Goal: Task Accomplishment & Management: Manage account settings

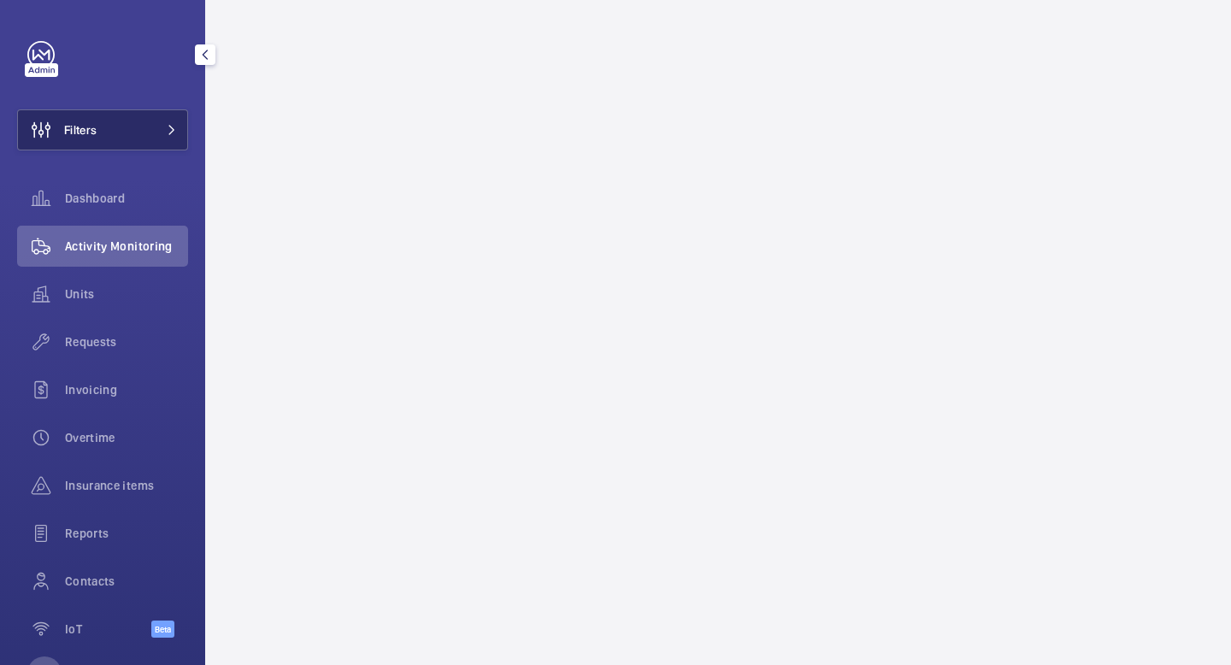
click at [144, 138] on button "Filters" at bounding box center [102, 129] width 171 height 41
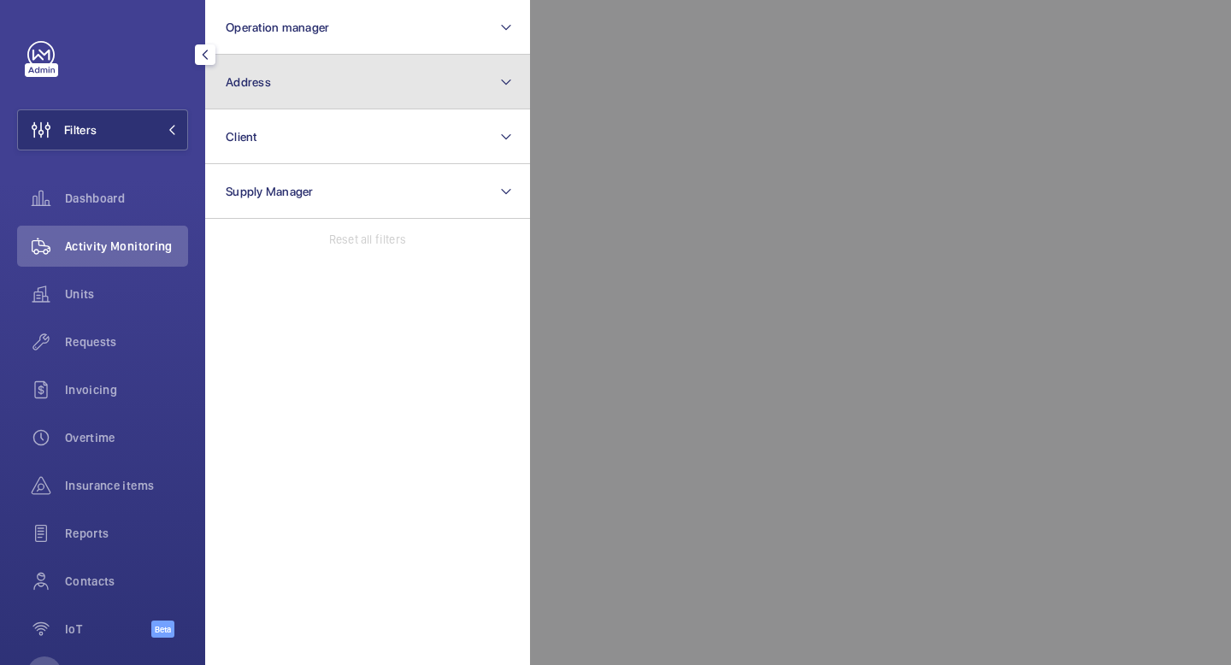
click at [286, 85] on button "Address" at bounding box center [367, 82] width 325 height 55
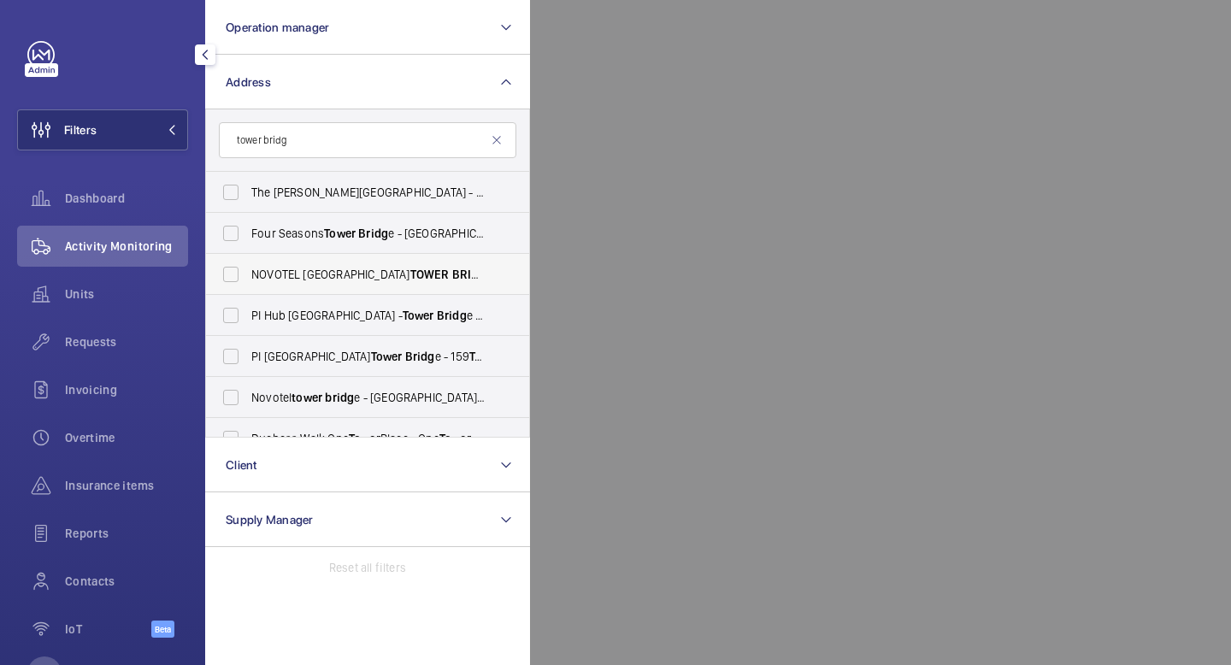
type input "tower bridg"
click at [452, 270] on span "BRIDG" at bounding box center [469, 275] width 35 height 14
click at [248, 270] on input "NOVOTEL LONDON TOWER BRIDG E - H3107, NOVOTEL LONDON TOWER BRIDG E, 10 Pepys St…" at bounding box center [231, 274] width 34 height 34
checkbox input "true"
click at [174, 131] on mat-icon at bounding box center [172, 130] width 10 height 10
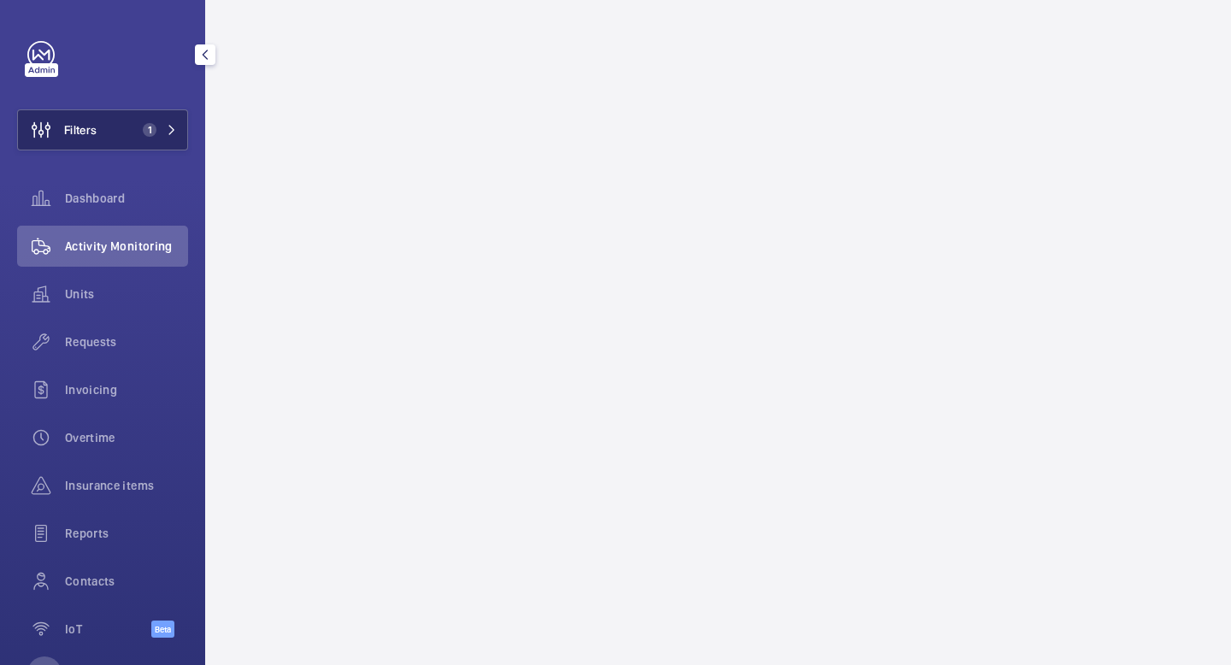
click at [174, 131] on mat-icon at bounding box center [172, 130] width 10 height 10
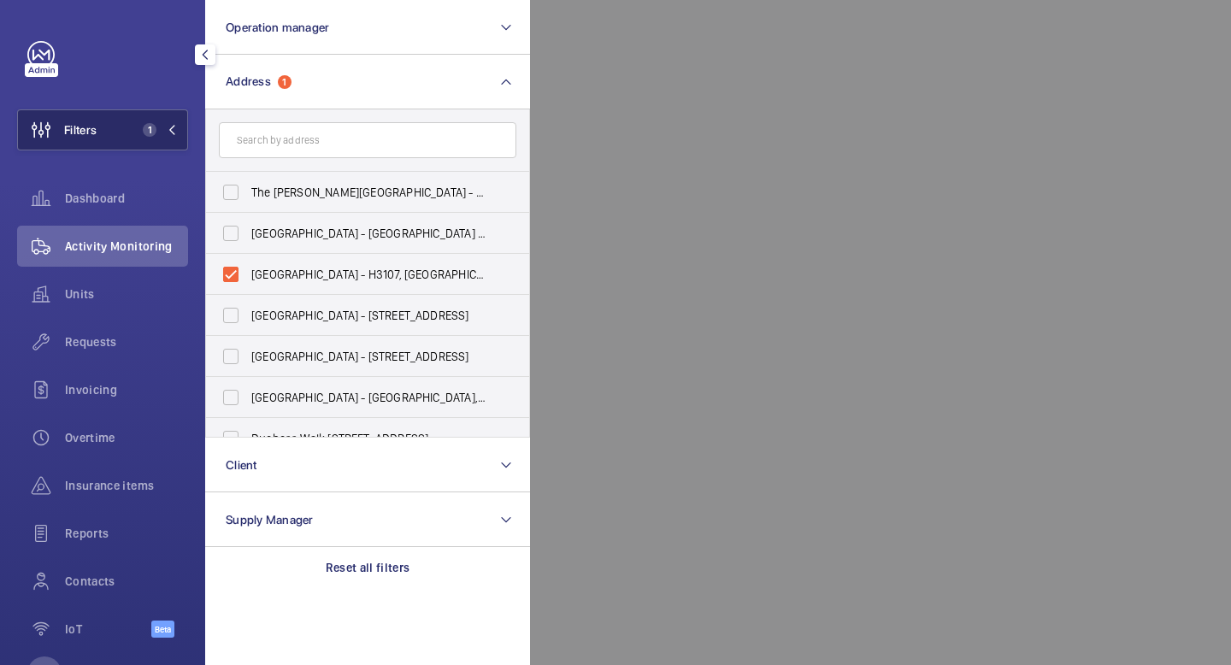
click at [174, 131] on mat-icon at bounding box center [172, 130] width 10 height 10
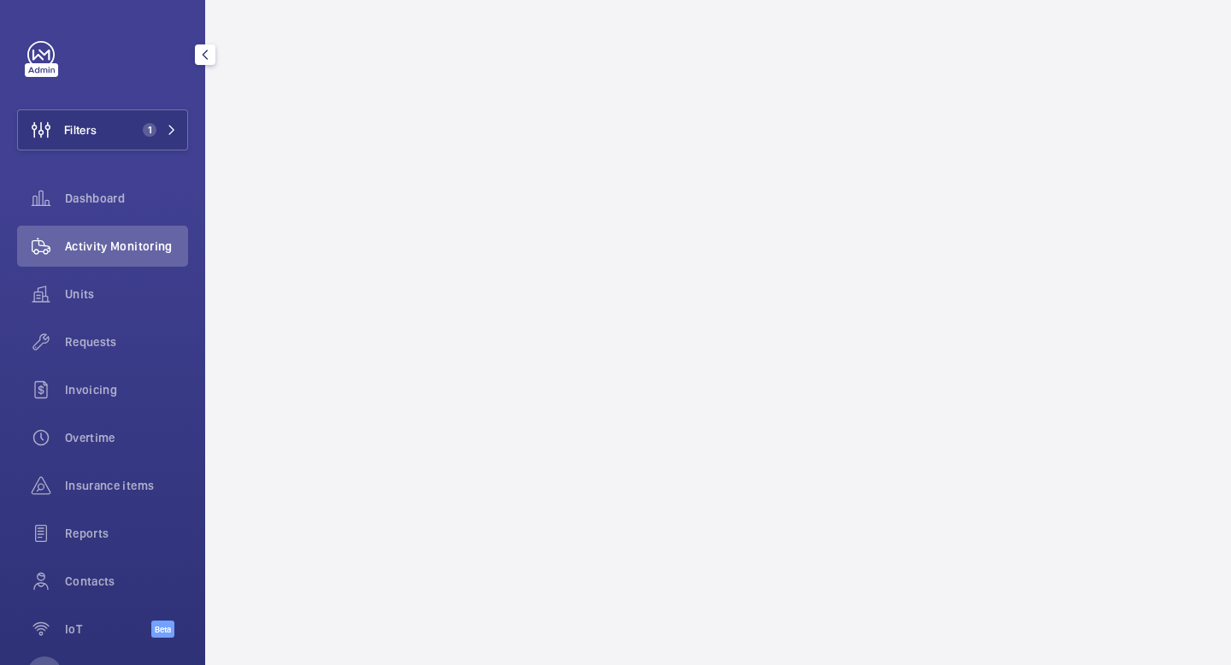
click at [87, 251] on span "Activity Monitoring" at bounding box center [126, 246] width 123 height 17
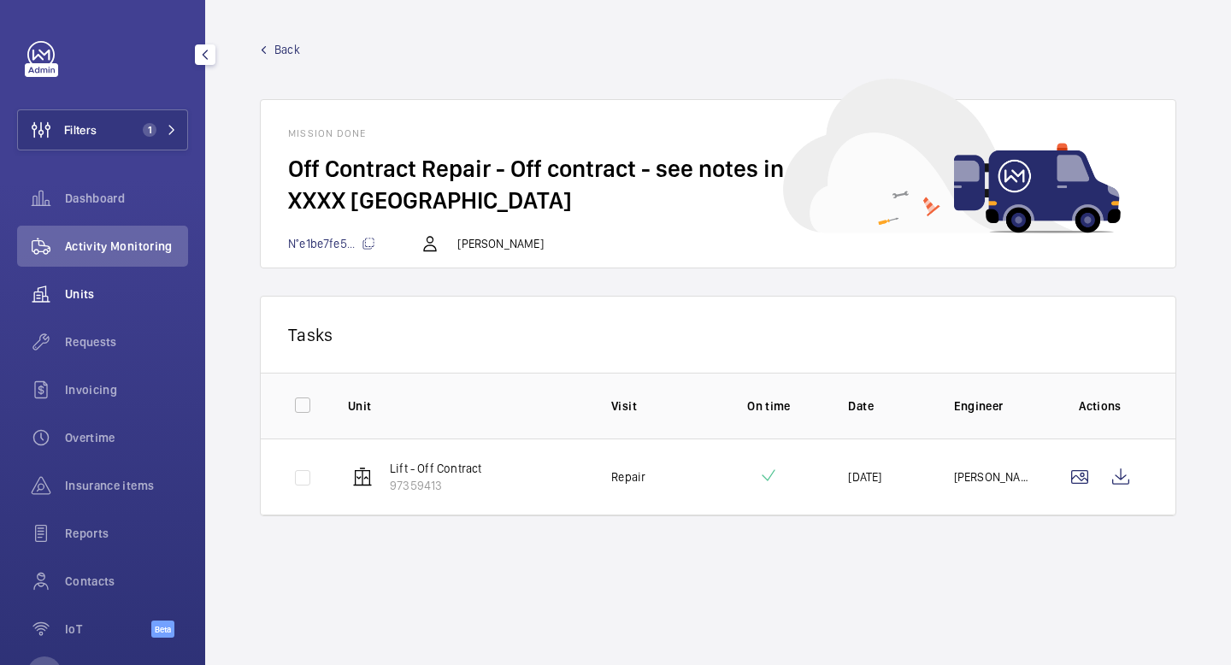
click at [94, 291] on span "Units" at bounding box center [126, 294] width 123 height 17
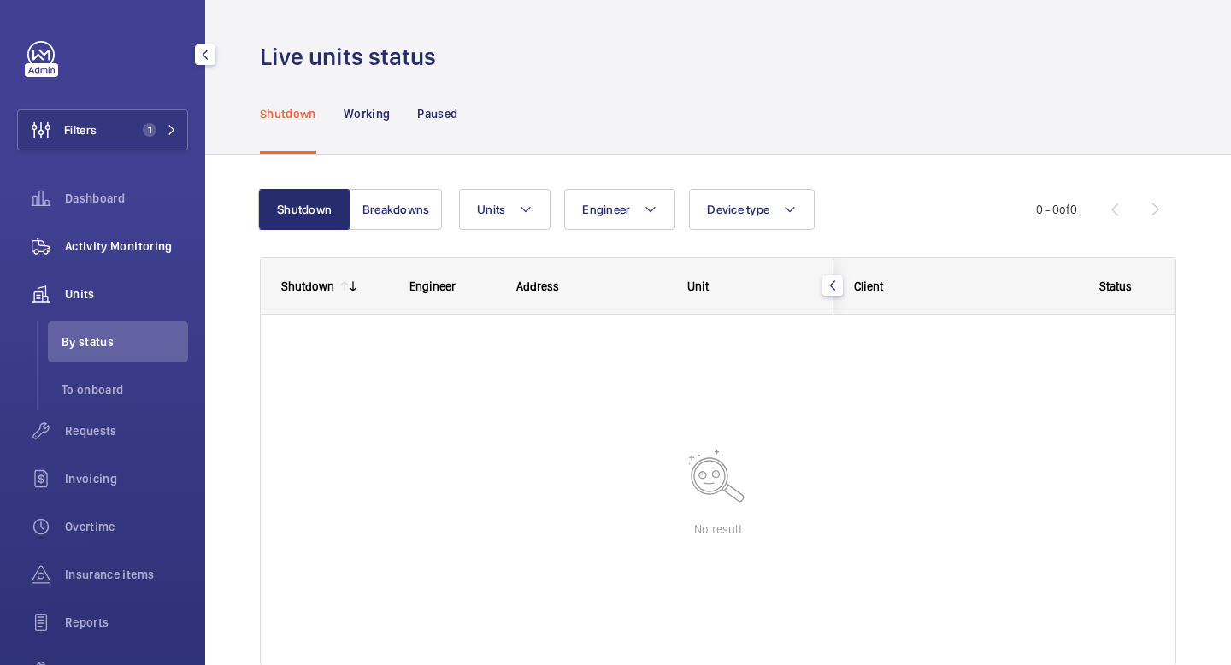
click at [126, 246] on span "Activity Monitoring" at bounding box center [126, 246] width 123 height 17
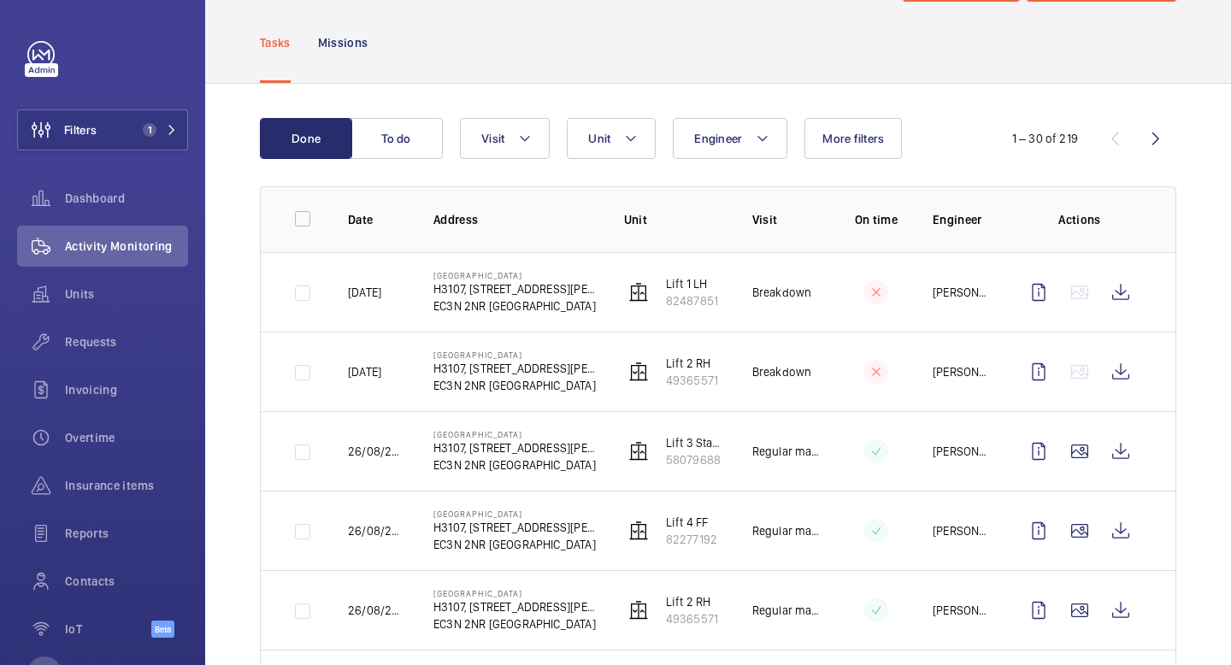
scroll to position [82, 0]
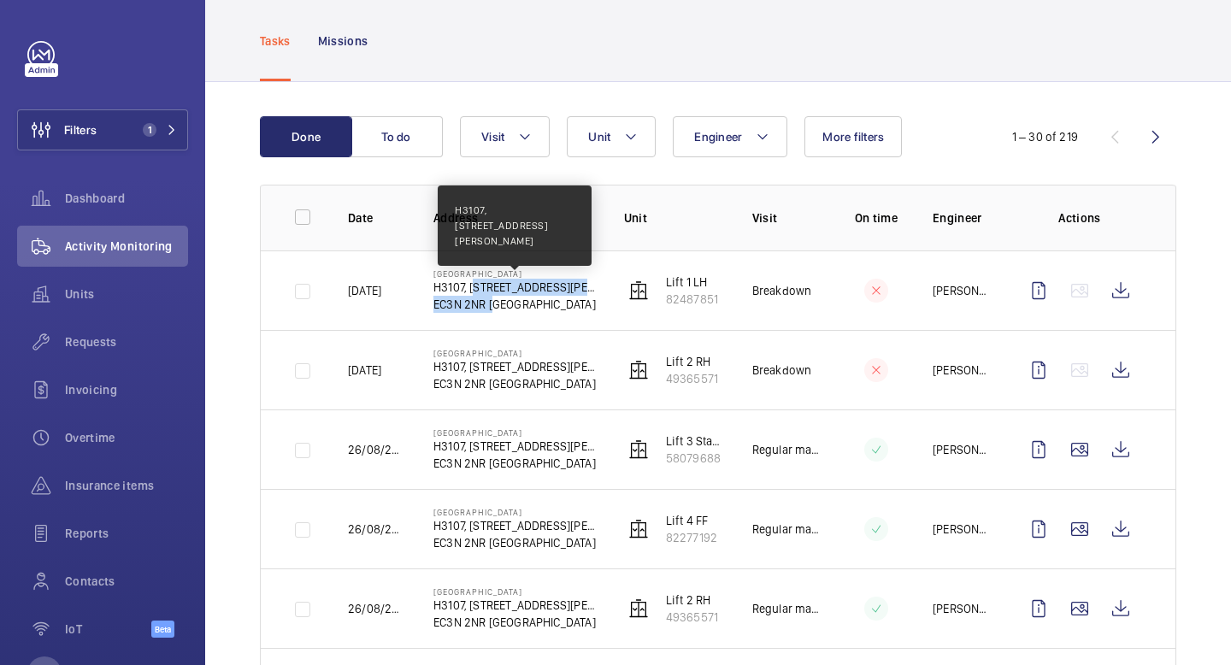
drag, startPoint x: 489, startPoint y: 305, endPoint x: 472, endPoint y: 280, distance: 30.8
click at [472, 280] on div "[GEOGRAPHIC_DATA], [STREET_ADDRESS][PERSON_NAME]" at bounding box center [514, 290] width 163 height 44
copy div "[GEOGRAPHIC_DATA], [STREET_ADDRESS][PERSON_NAME]"
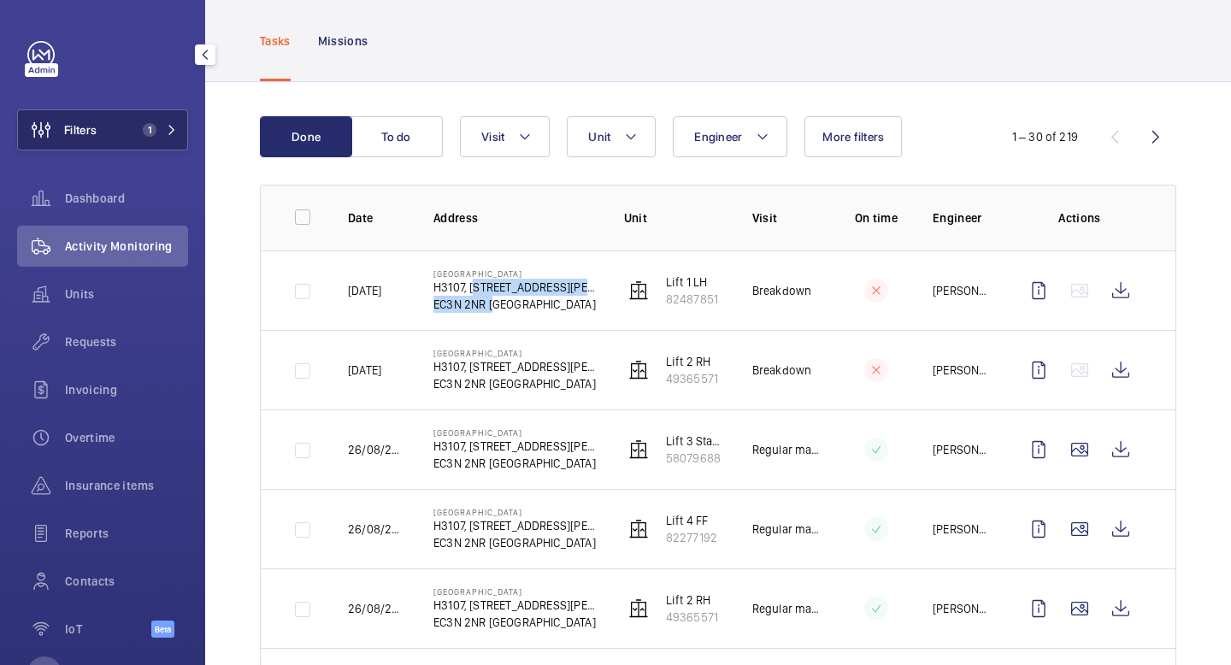
click at [177, 131] on button "Filters 1" at bounding box center [102, 129] width 171 height 41
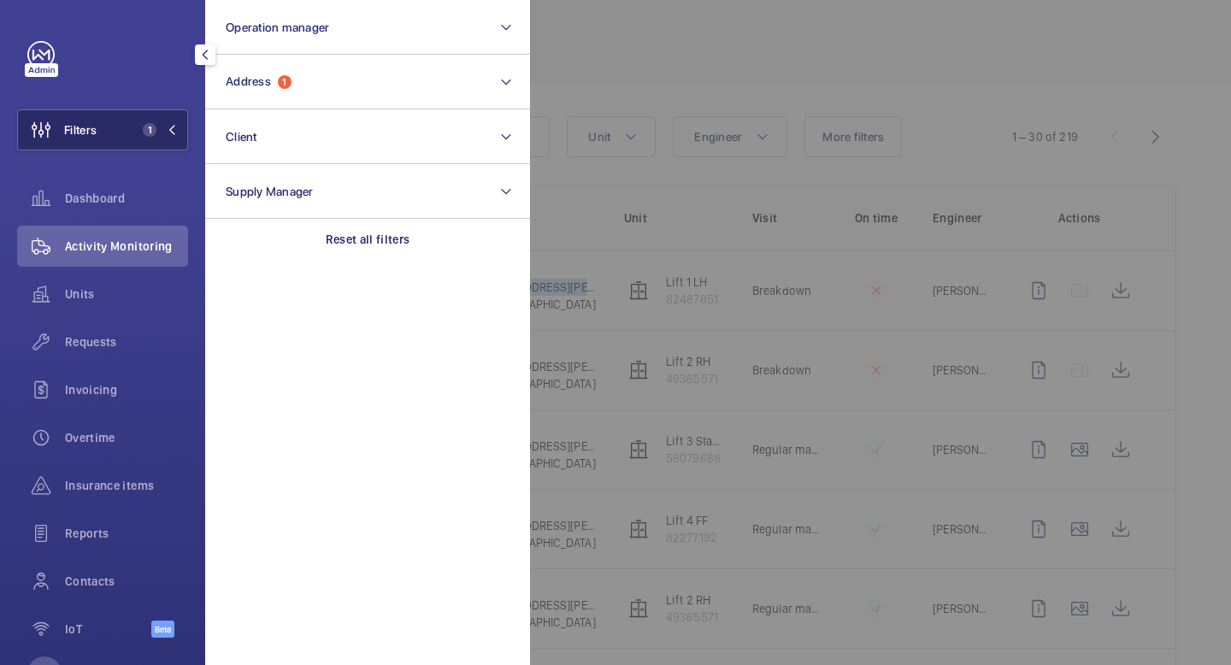
click at [170, 135] on span "1" at bounding box center [156, 130] width 41 height 14
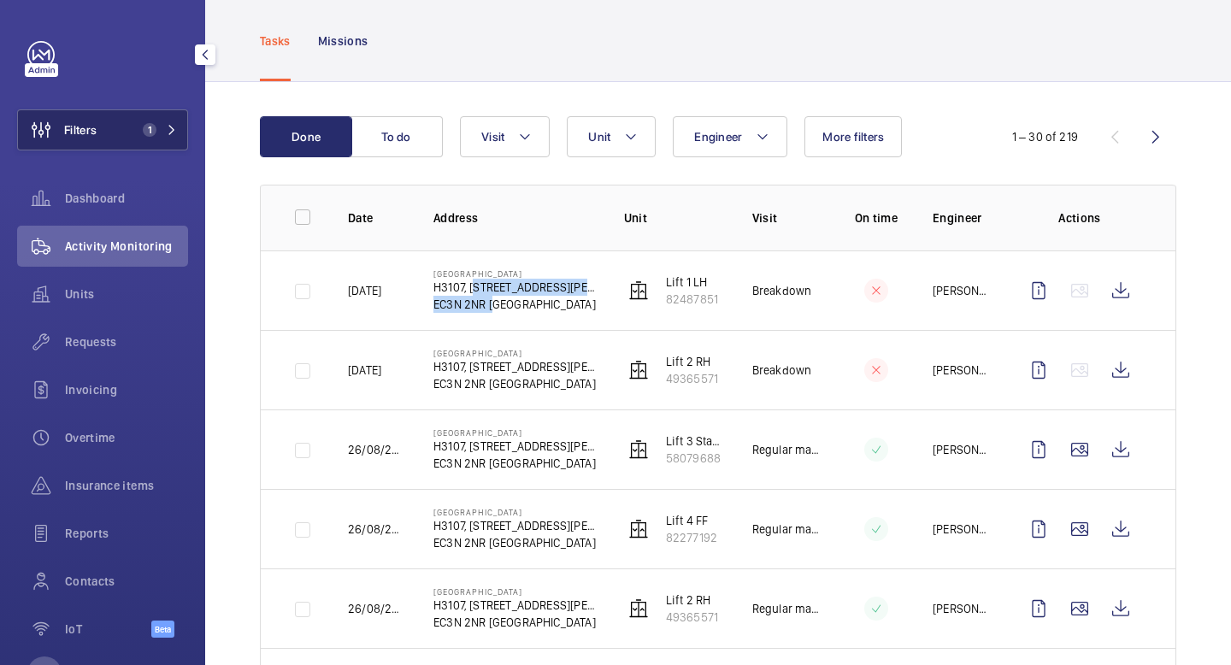
click at [170, 135] on span "1" at bounding box center [156, 130] width 41 height 14
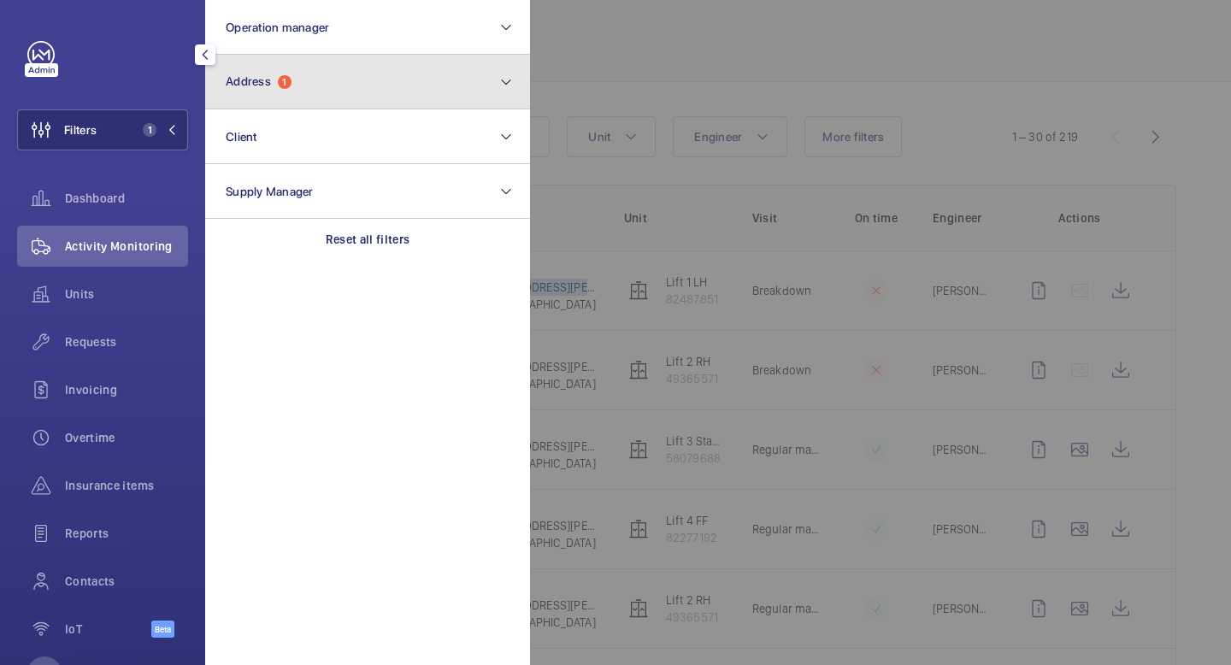
click at [260, 83] on span "Address" at bounding box center [248, 81] width 45 height 14
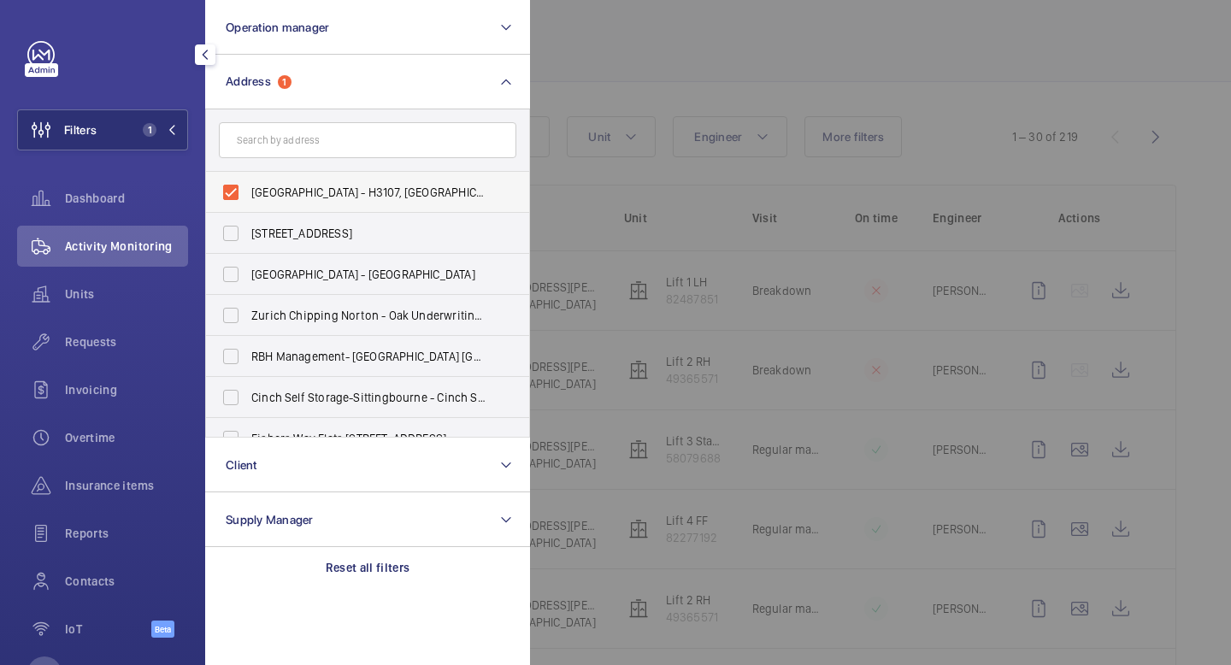
click at [228, 189] on label "[GEOGRAPHIC_DATA] - H3107, [GEOGRAPHIC_DATA], [STREET_ADDRESS][PERSON_NAME]" at bounding box center [355, 192] width 298 height 41
click at [228, 189] on input "[GEOGRAPHIC_DATA] - H3107, [GEOGRAPHIC_DATA], [STREET_ADDRESS][PERSON_NAME]" at bounding box center [231, 192] width 34 height 34
checkbox input "false"
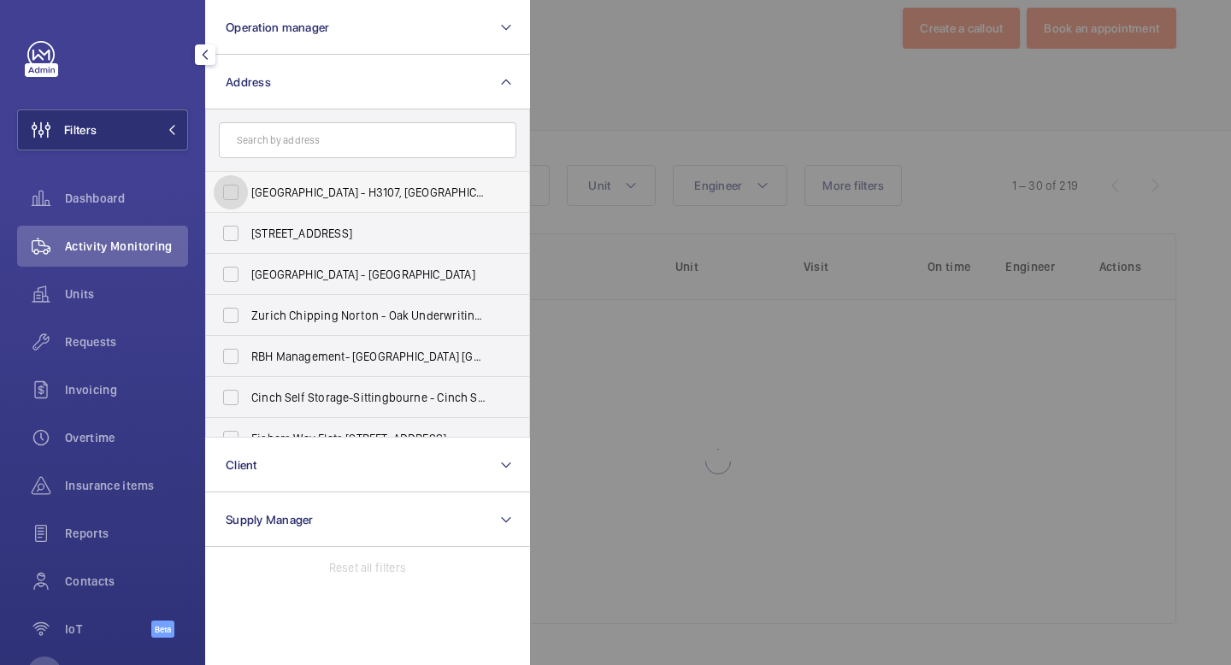
scroll to position [33, 0]
click at [258, 165] on form at bounding box center [367, 140] width 323 height 62
click at [258, 151] on input "text" at bounding box center [368, 140] width 298 height 36
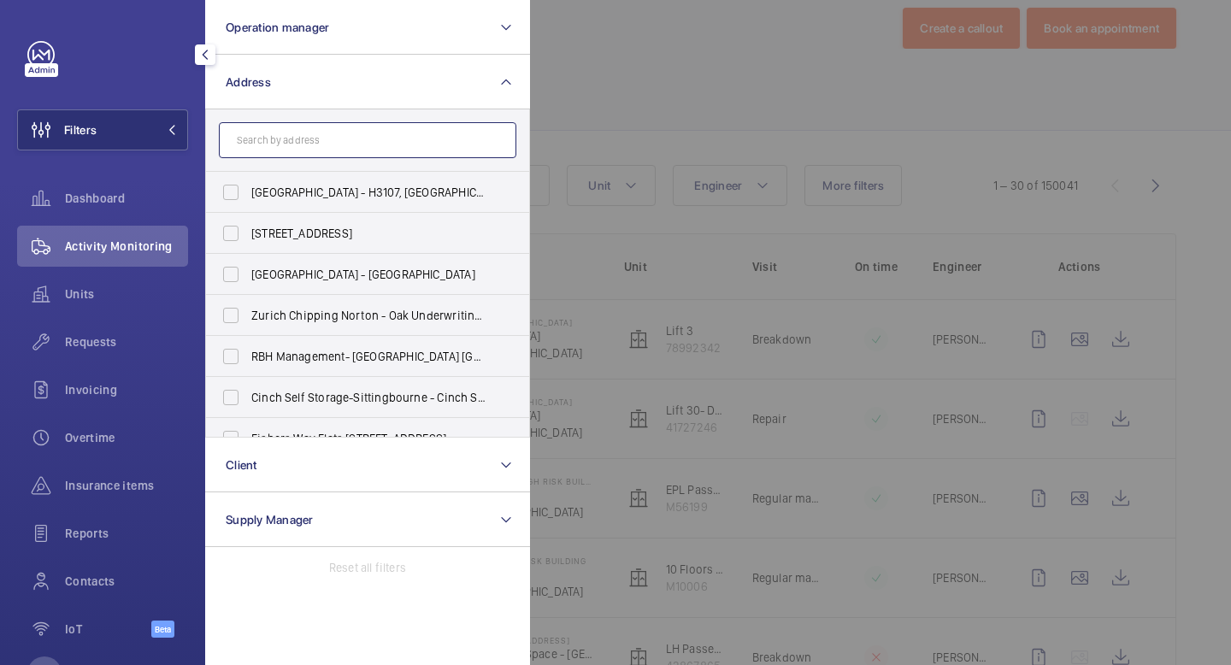
scroll to position [82, 0]
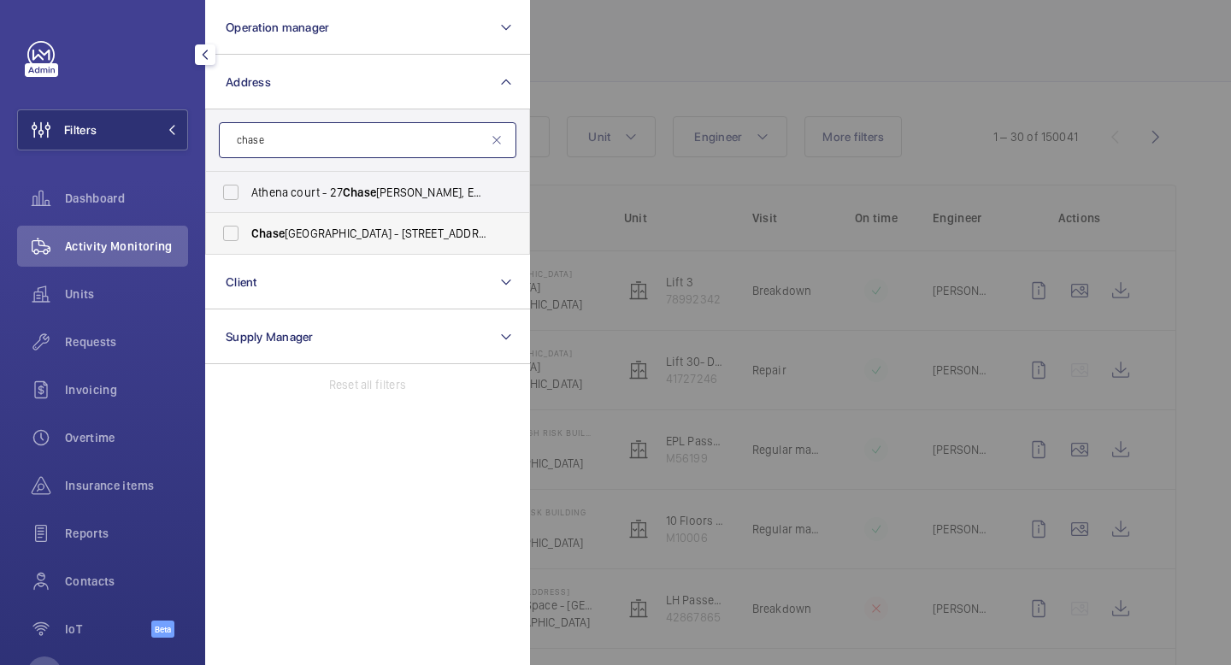
type input "chase"
click at [233, 229] on label "[GEOGRAPHIC_DATA] - [STREET_ADDRESS][PERSON_NAME]" at bounding box center [355, 233] width 298 height 41
click at [233, 229] on input "[GEOGRAPHIC_DATA] - [STREET_ADDRESS][PERSON_NAME]" at bounding box center [231, 233] width 34 height 34
checkbox input "true"
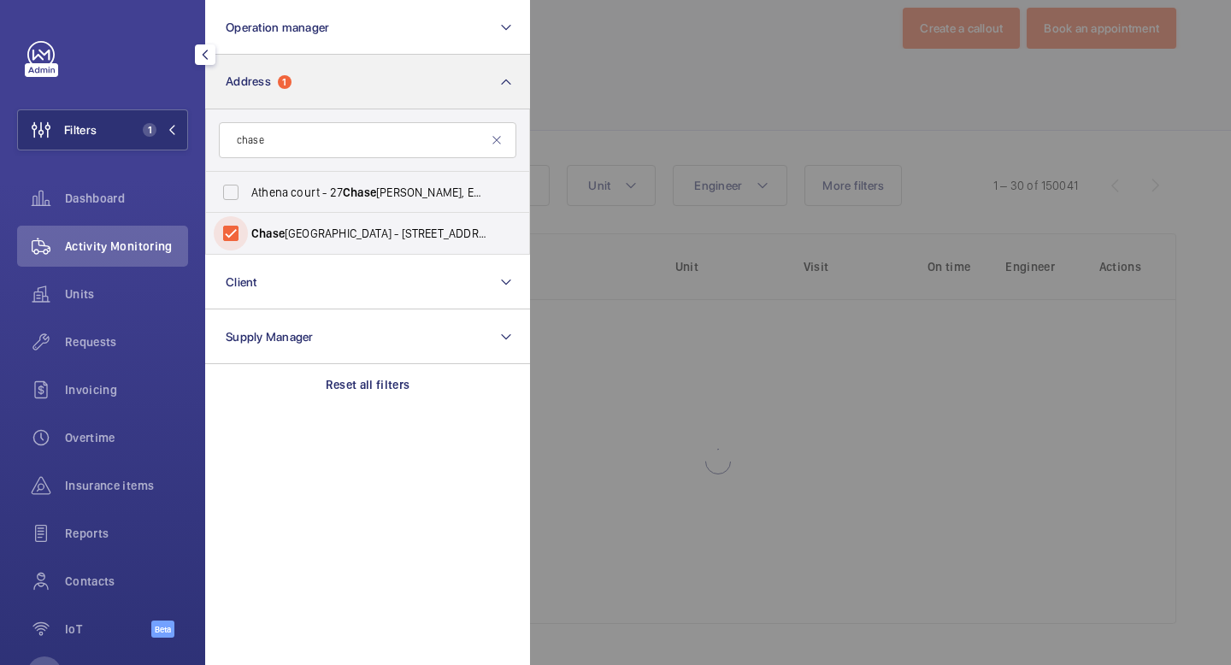
scroll to position [82, 0]
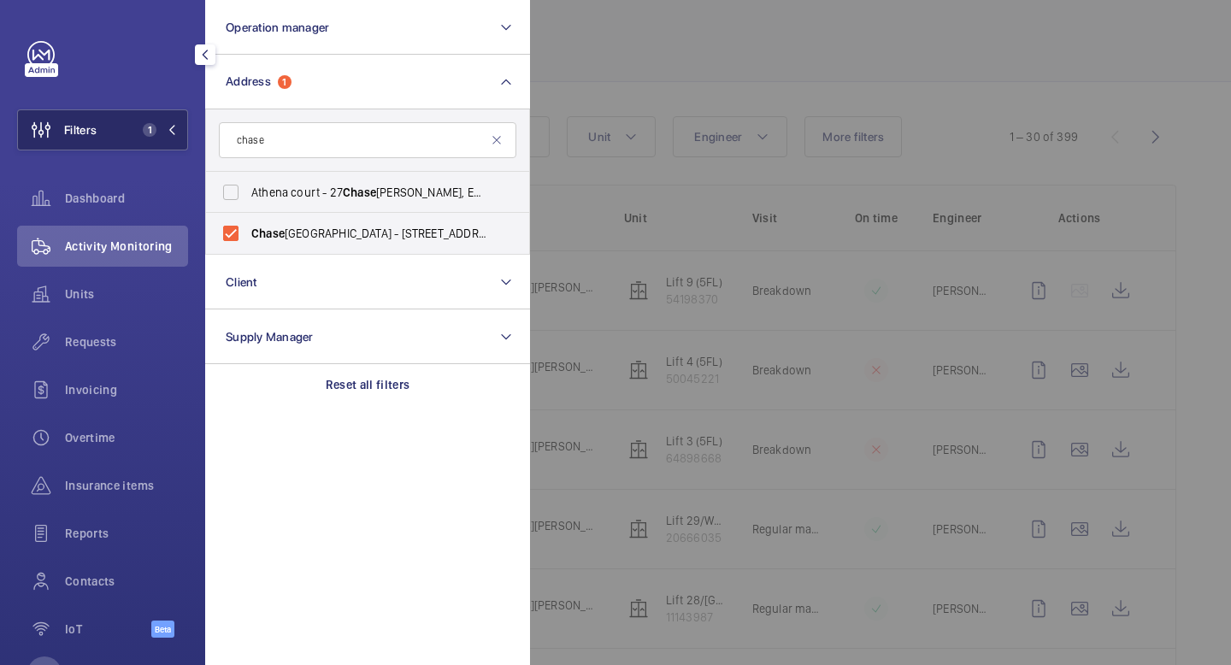
click at [172, 127] on mat-icon at bounding box center [172, 130] width 10 height 10
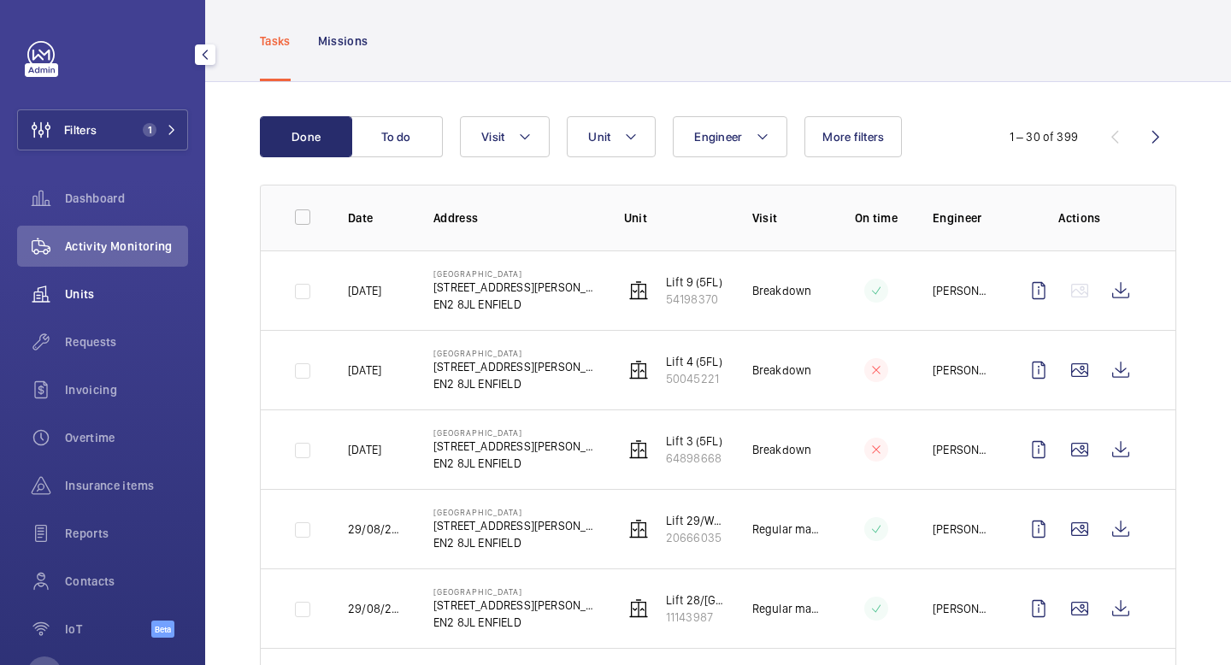
click at [83, 292] on span "Units" at bounding box center [126, 294] width 123 height 17
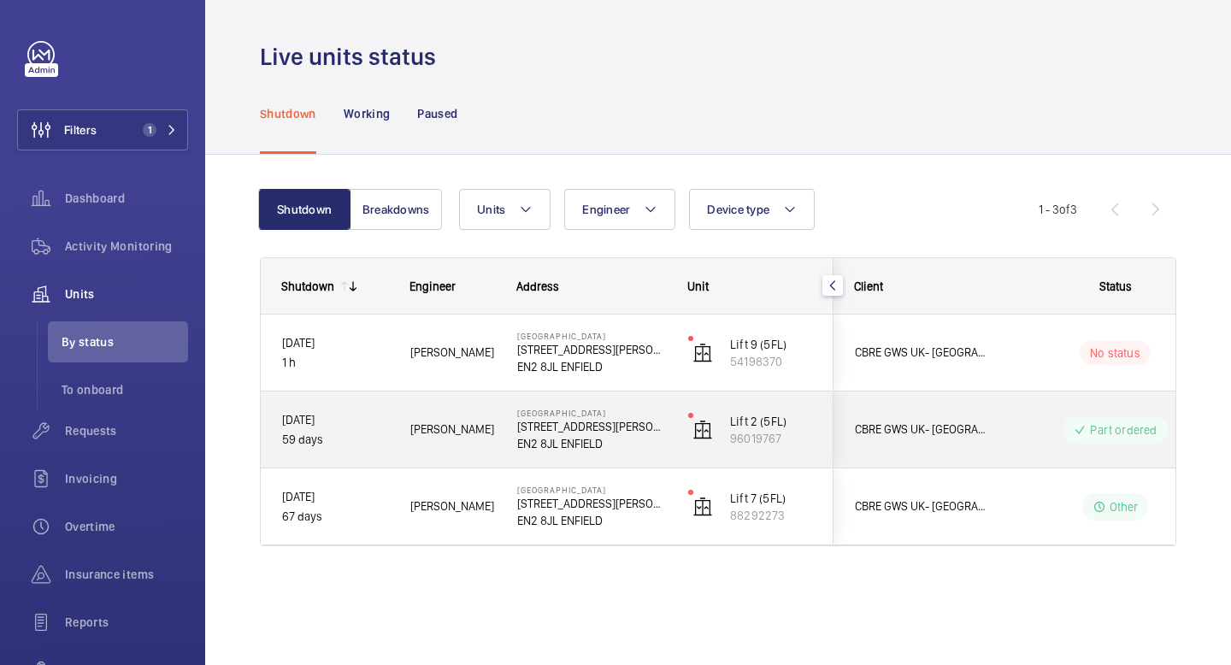
click at [634, 436] on p "EN2 8JL ENFIELD" at bounding box center [591, 443] width 149 height 17
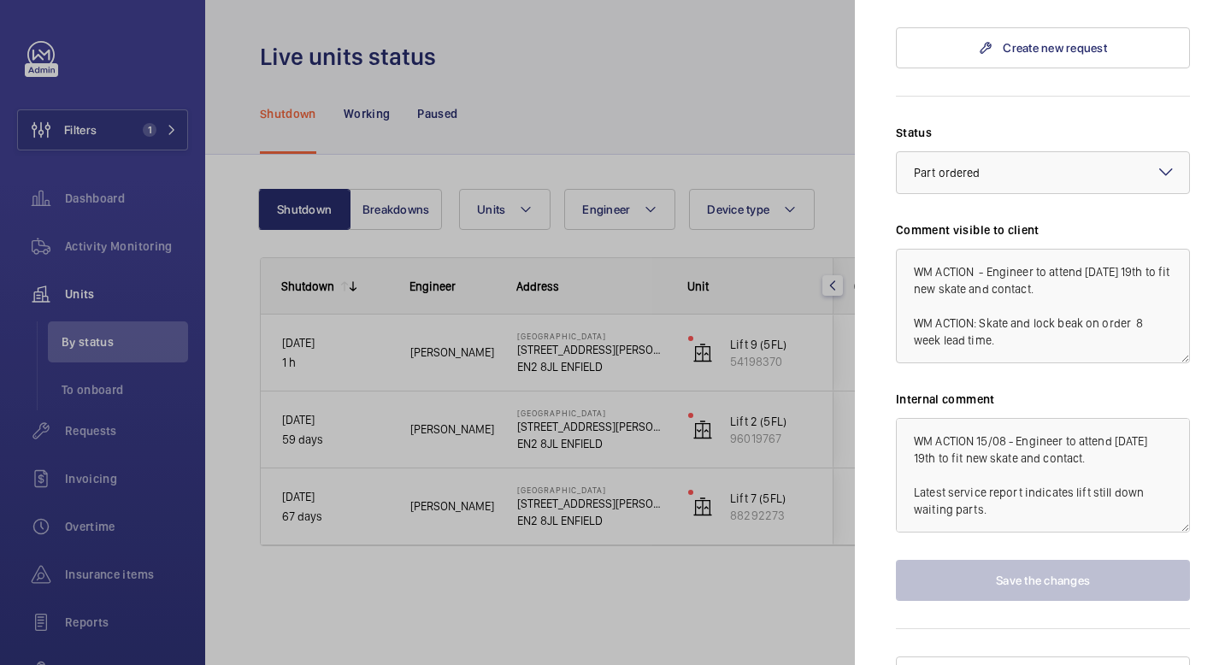
scroll to position [1188, 0]
click at [669, 62] on div at bounding box center [615, 332] width 1231 height 665
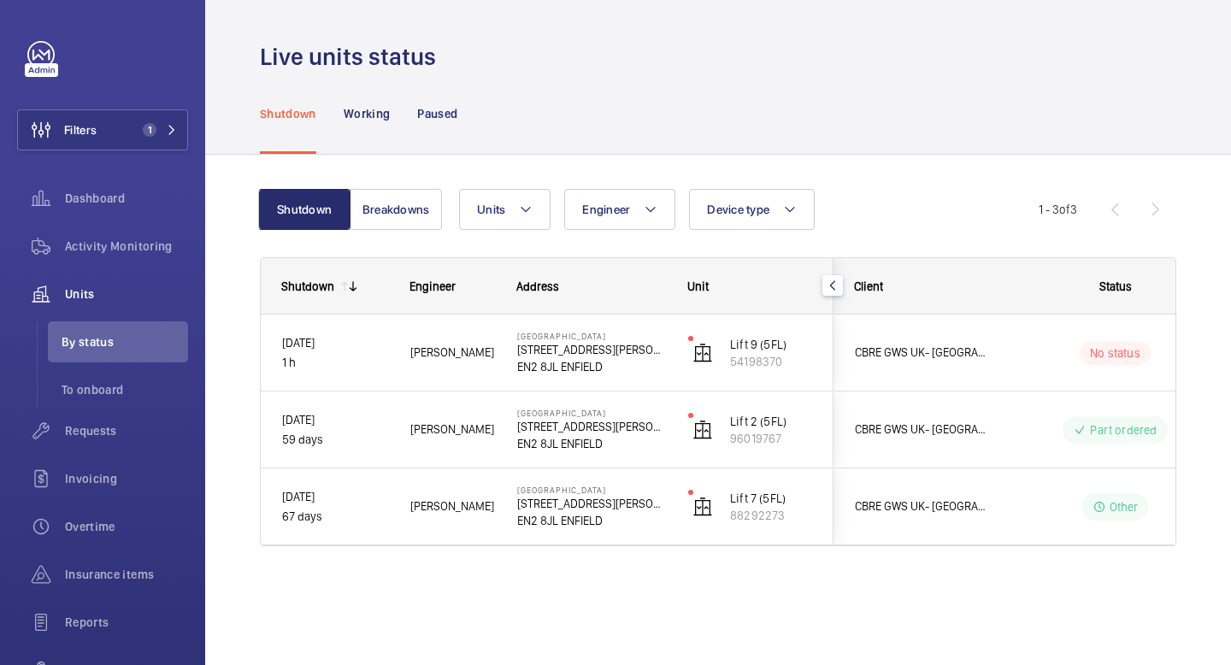
scroll to position [0, 0]
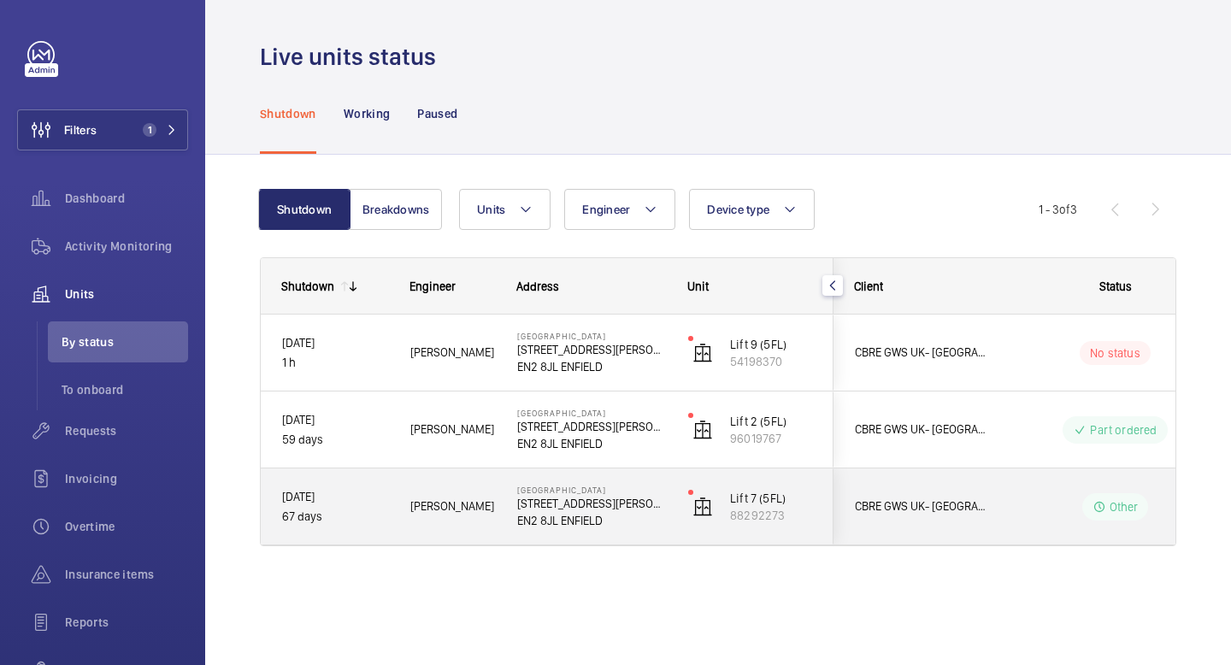
click at [1093, 508] on mat-icon at bounding box center [1100, 507] width 14 height 21
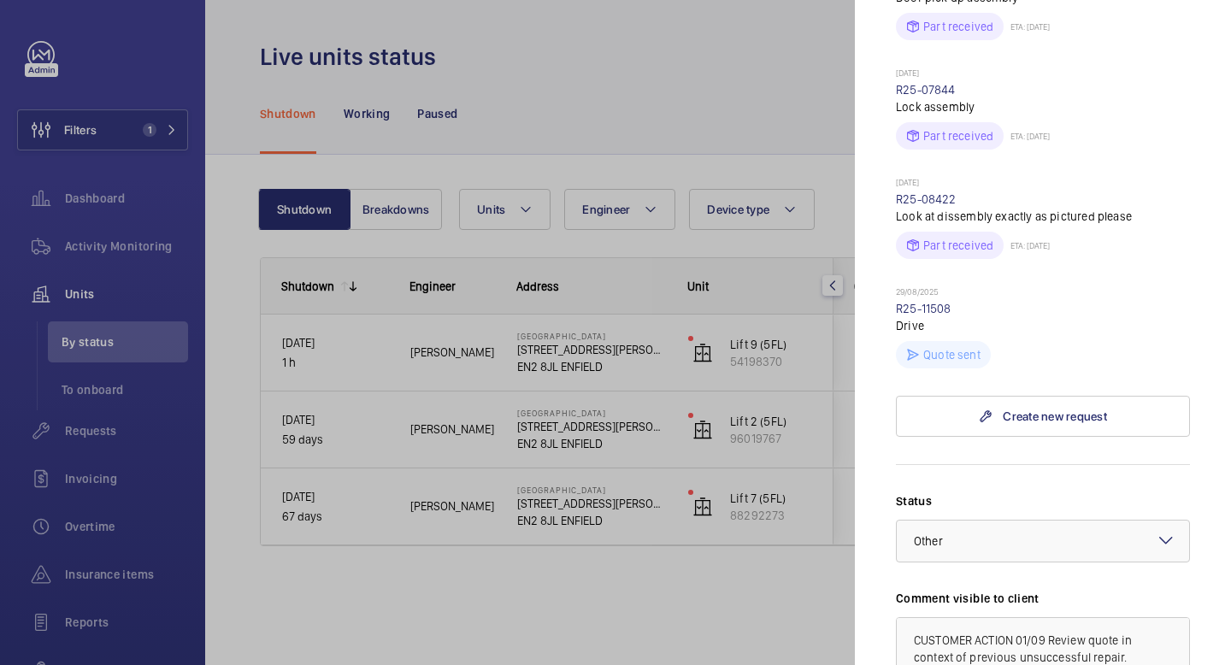
scroll to position [719, 0]
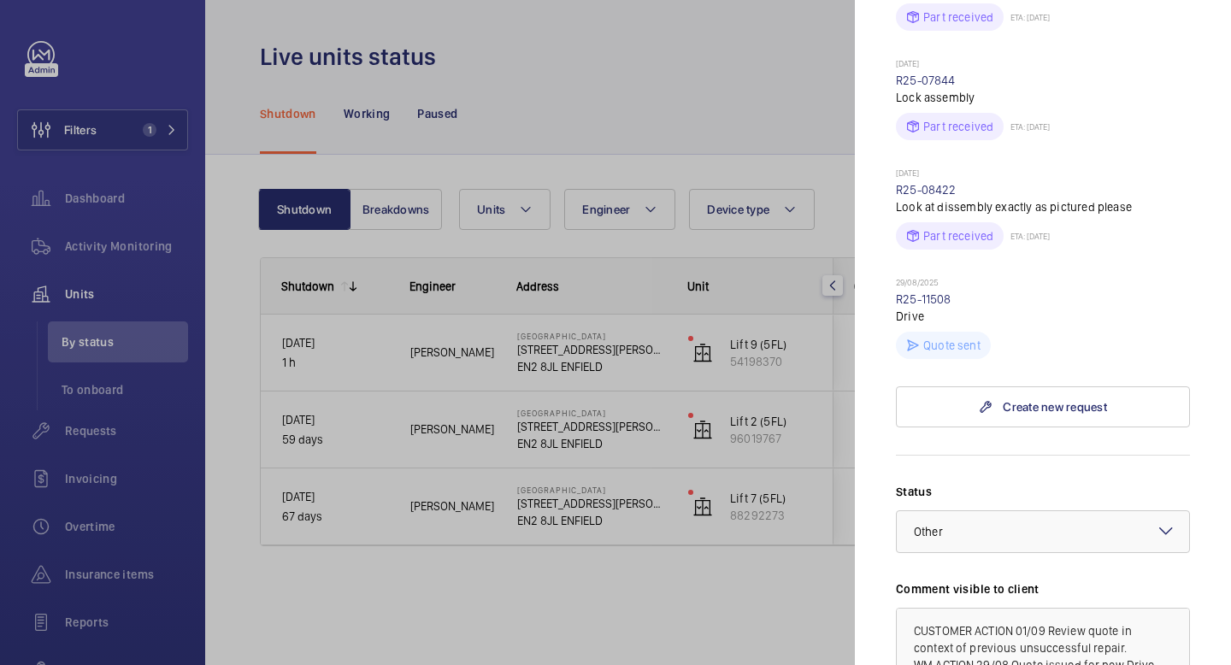
click at [748, 131] on div at bounding box center [615, 332] width 1231 height 665
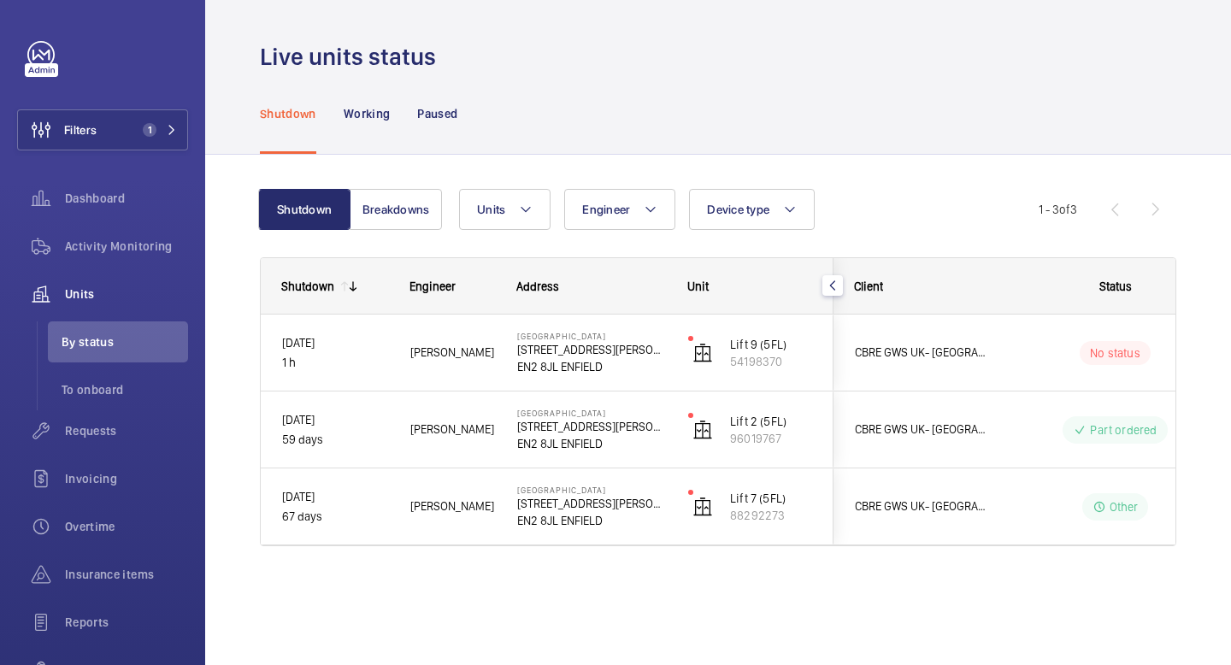
scroll to position [0, 0]
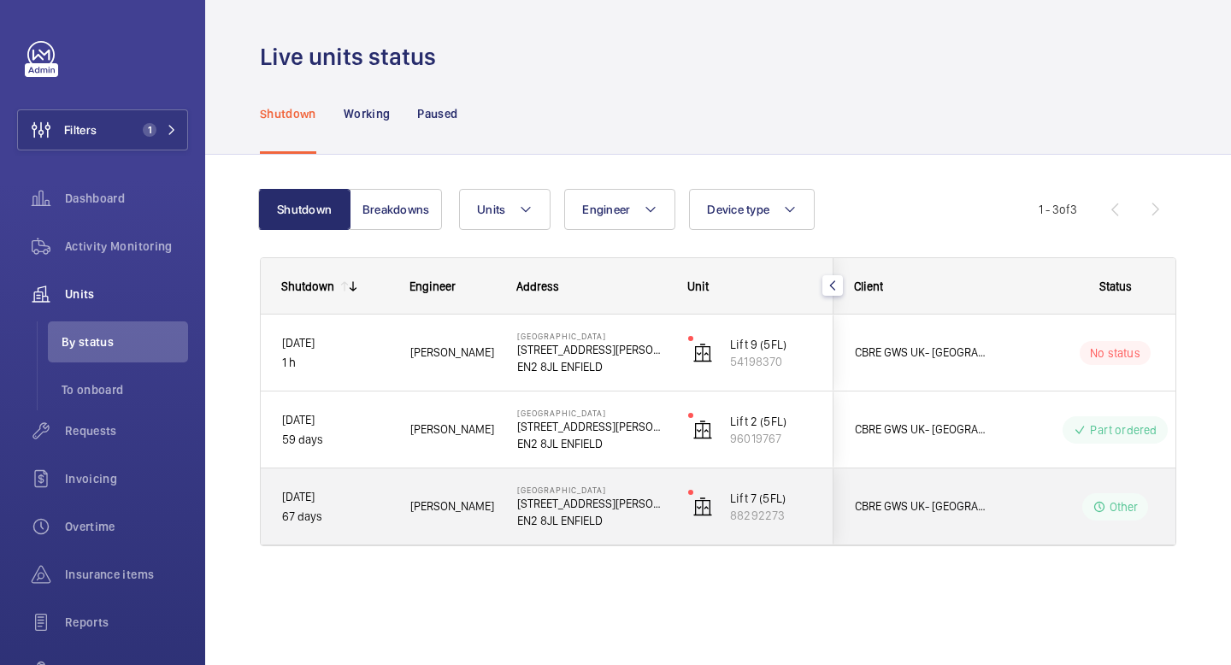
click at [1129, 511] on p "Other" at bounding box center [1124, 506] width 29 height 17
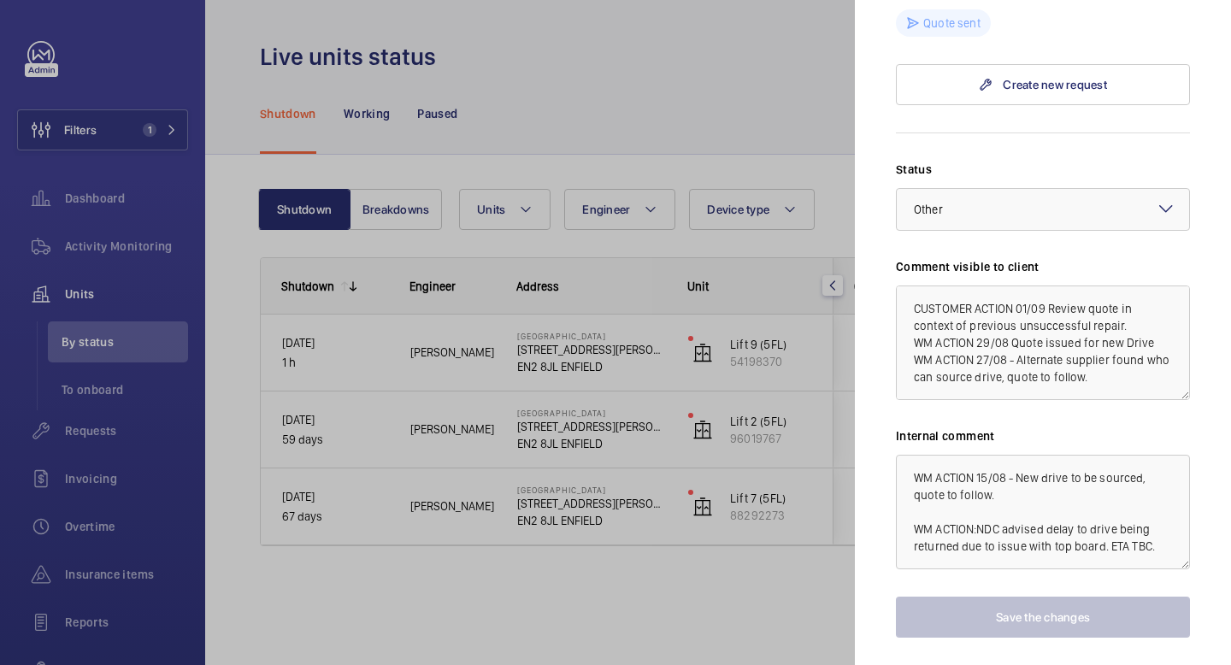
scroll to position [1079, 0]
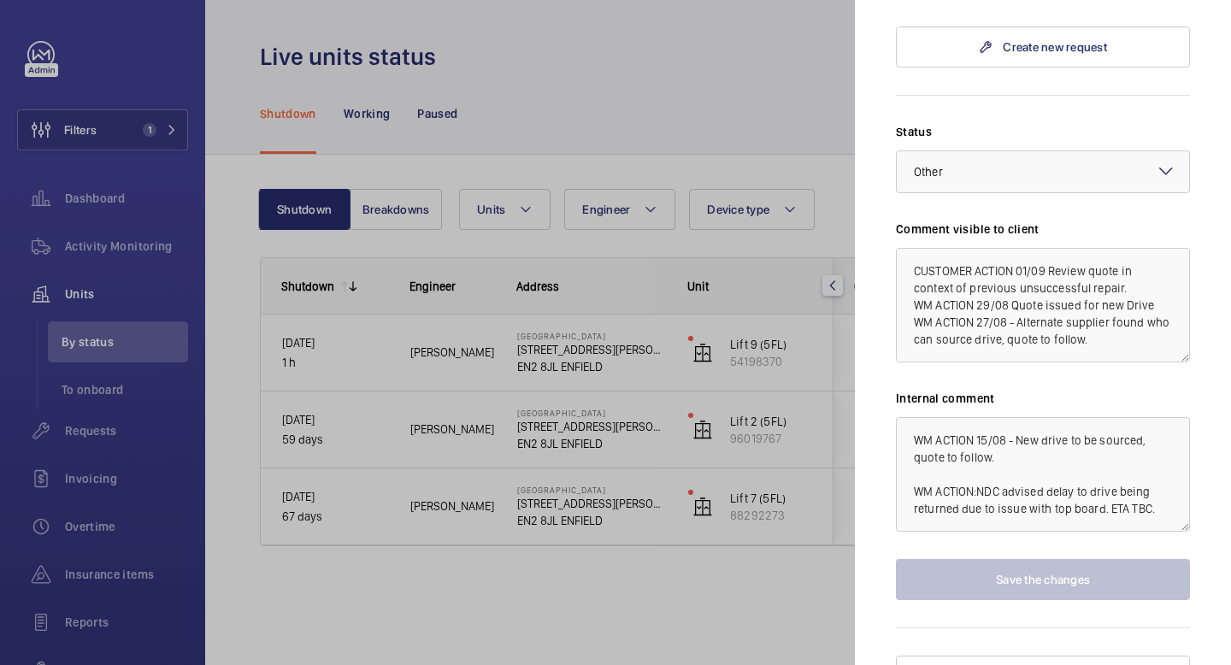
click at [784, 82] on div at bounding box center [615, 332] width 1231 height 665
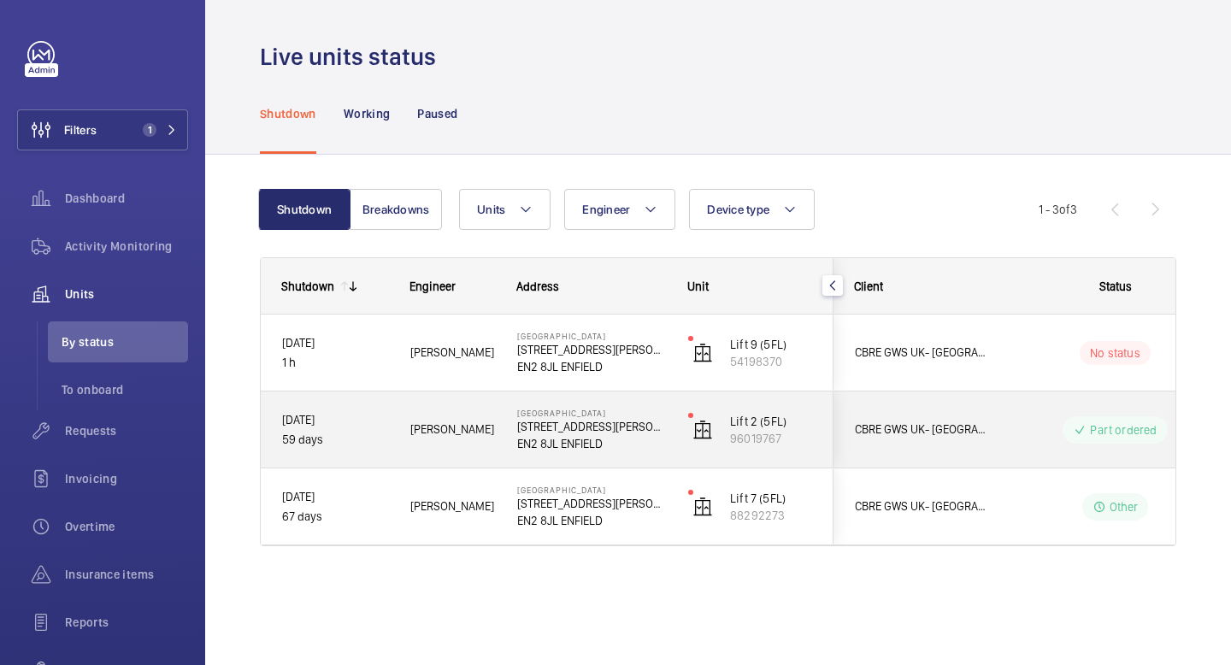
click at [1148, 439] on div "Part ordered" at bounding box center [1115, 429] width 104 height 27
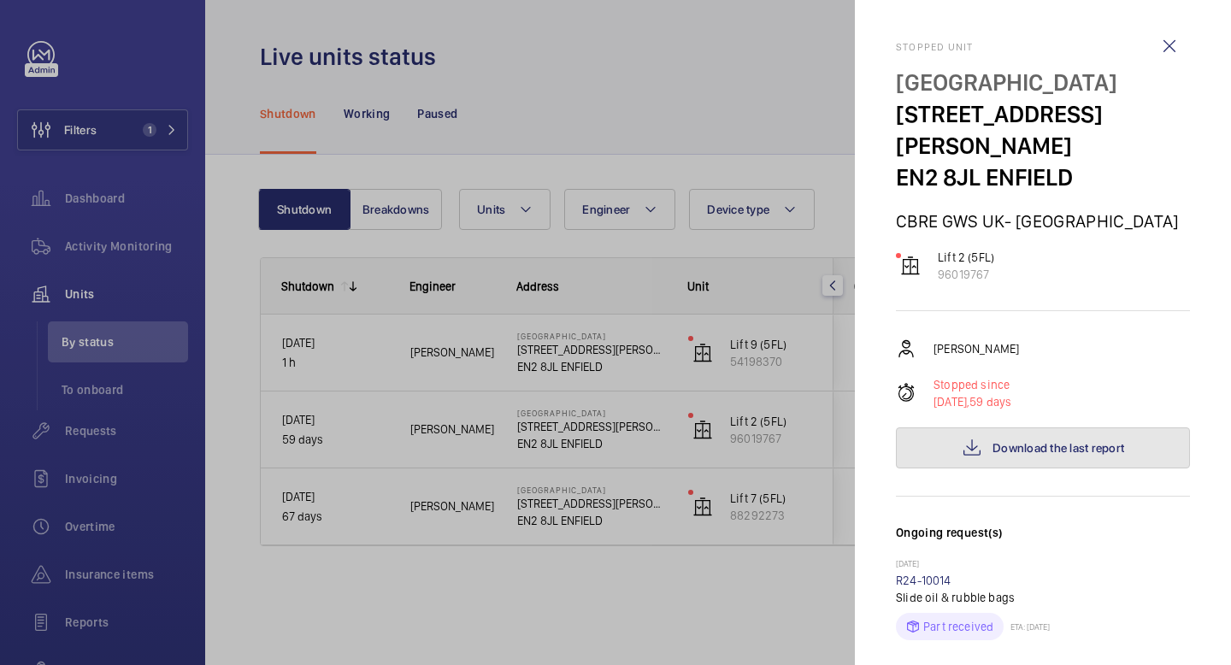
click at [1093, 427] on button "Download the last report" at bounding box center [1043, 447] width 294 height 41
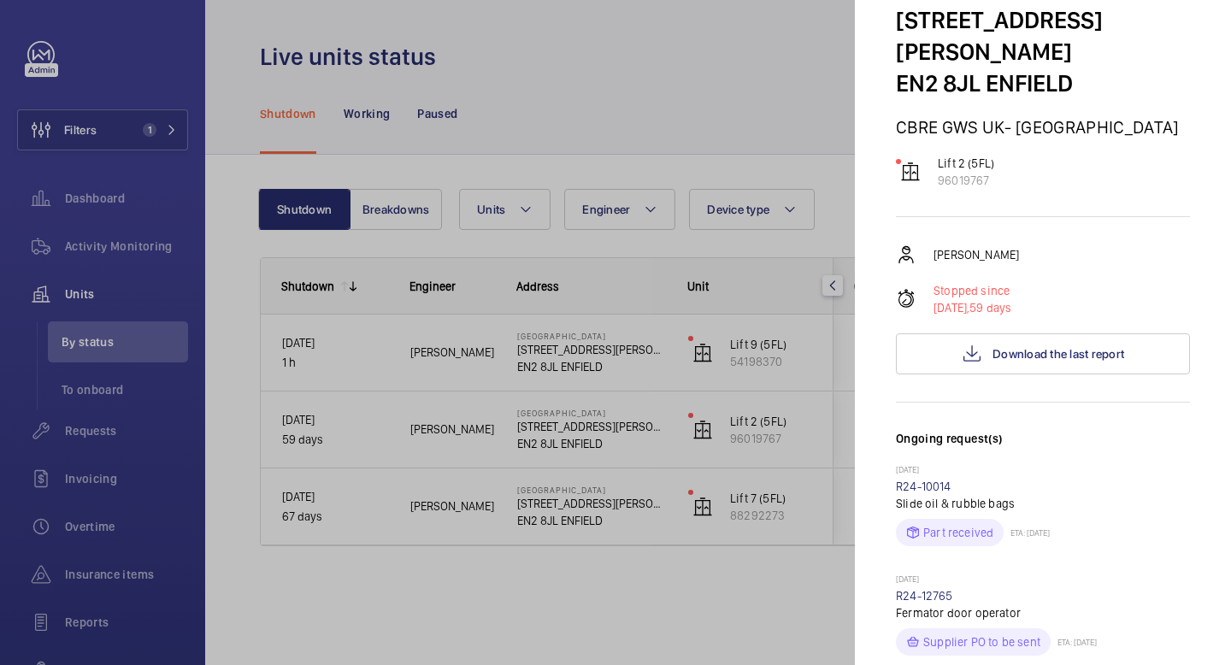
scroll to position [99, 0]
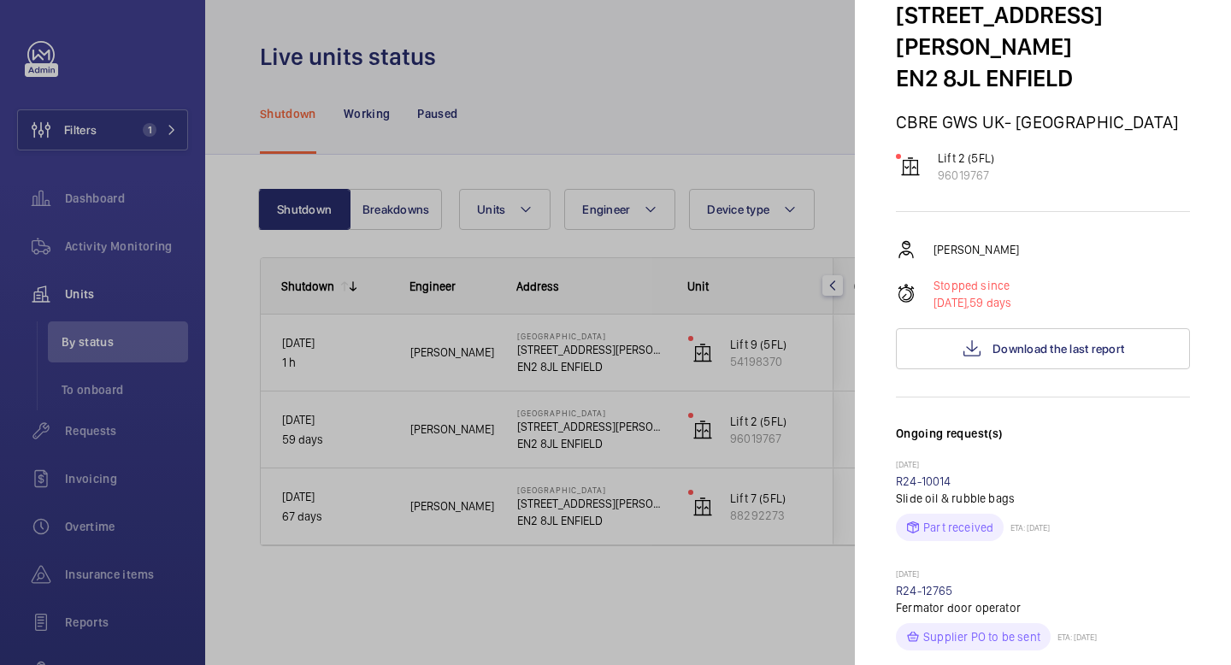
click at [645, 73] on div at bounding box center [615, 332] width 1231 height 665
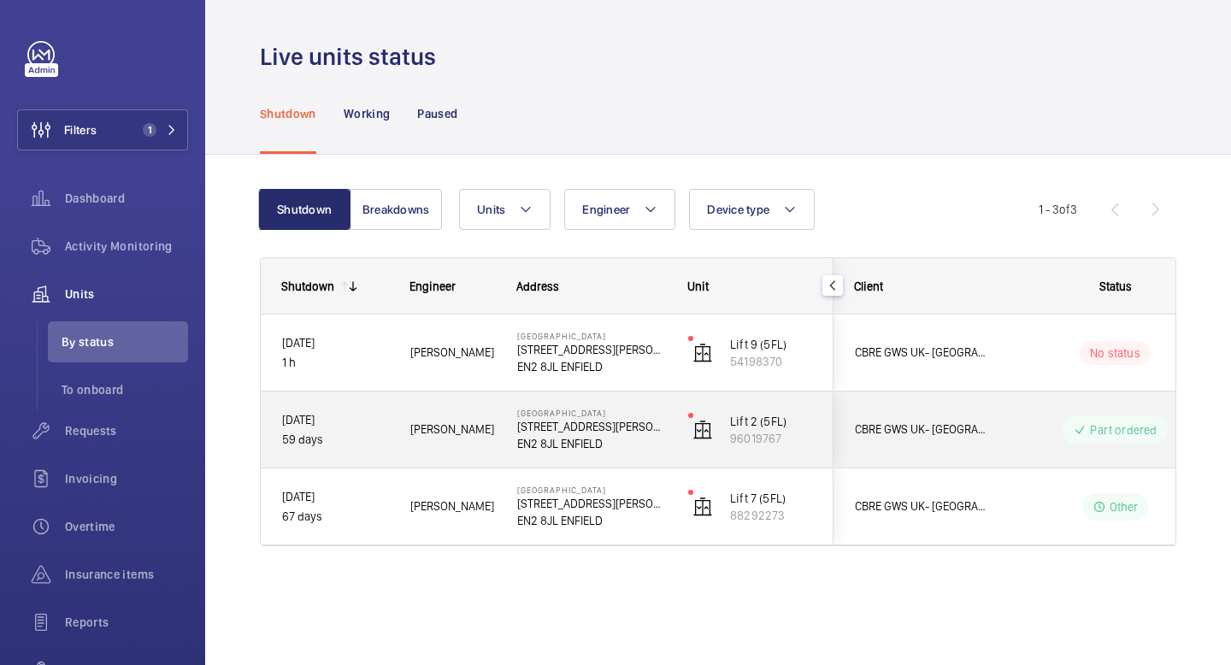
click at [1127, 424] on p "Part ordered" at bounding box center [1123, 429] width 67 height 17
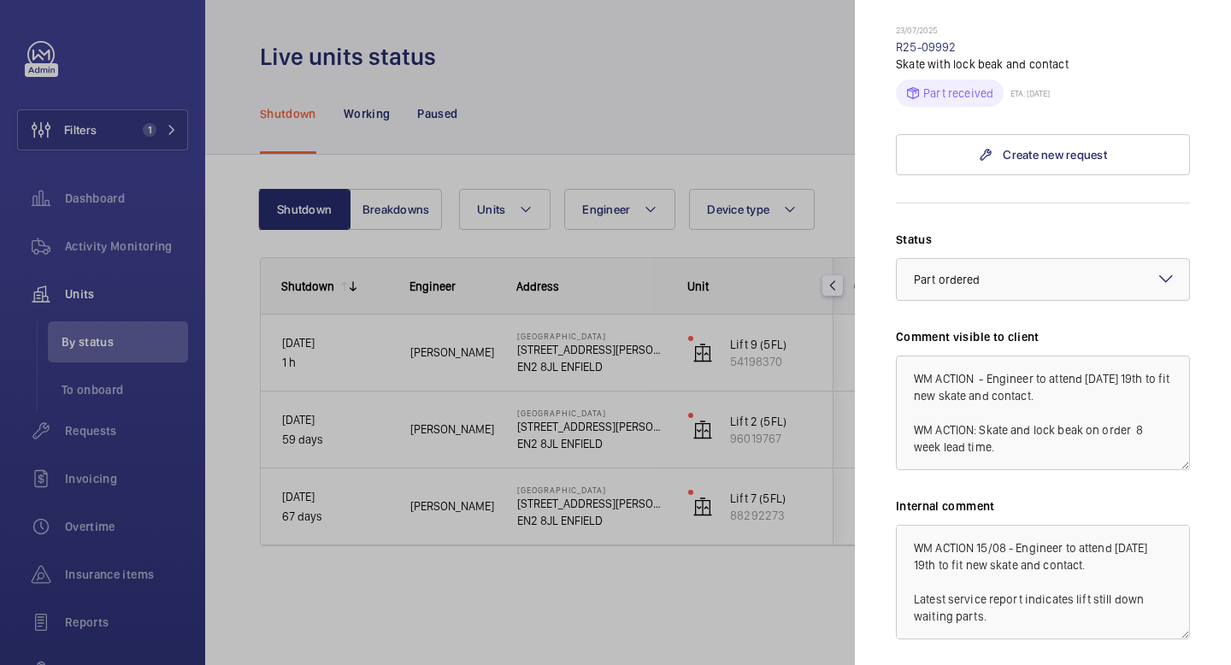
scroll to position [1188, 0]
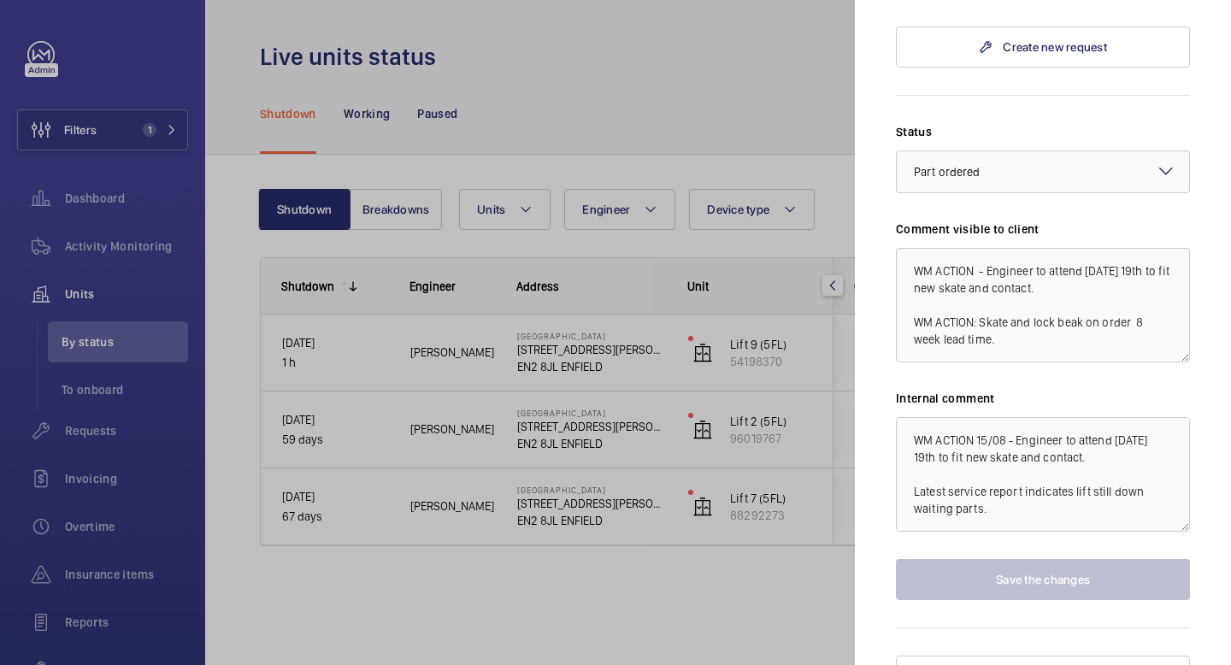
click at [784, 133] on div at bounding box center [615, 332] width 1231 height 665
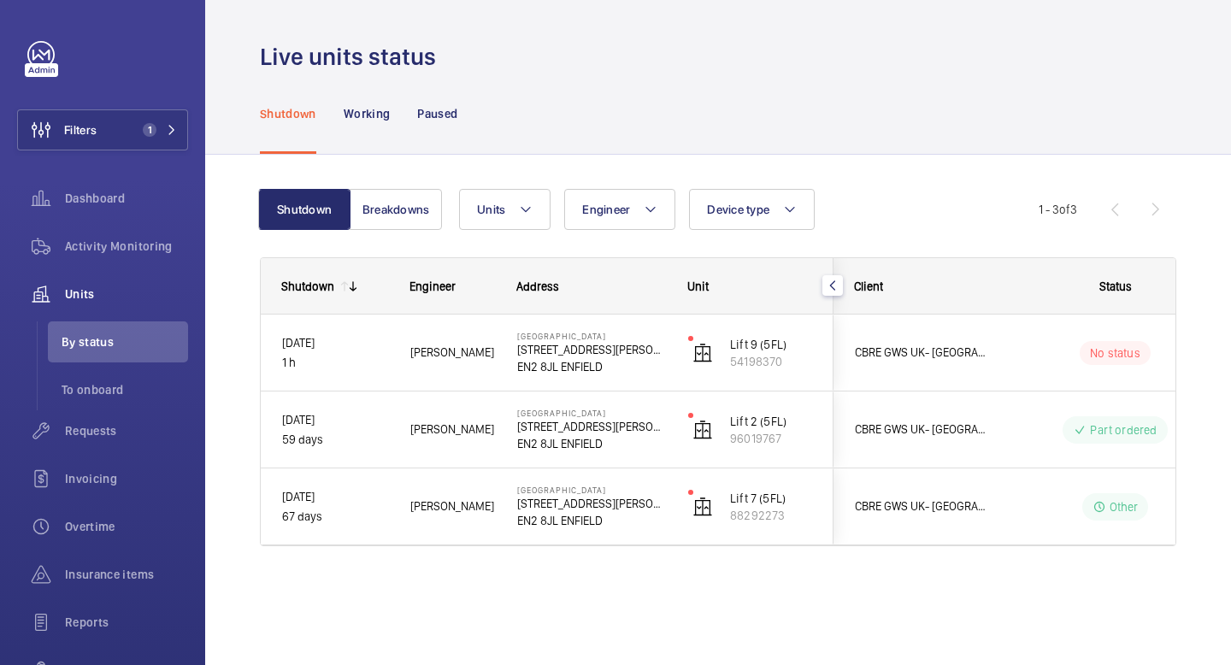
click at [784, 133] on div "Shutdown Working Paused" at bounding box center [718, 113] width 917 height 81
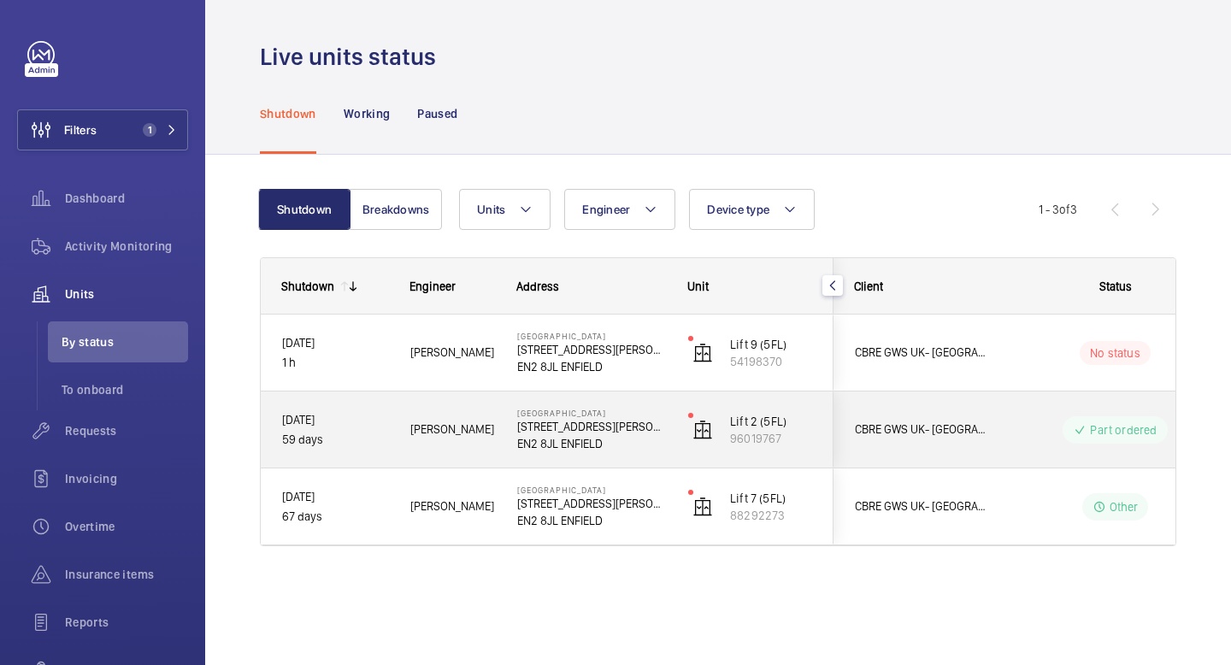
click at [1120, 431] on p "Part ordered" at bounding box center [1123, 429] width 67 height 17
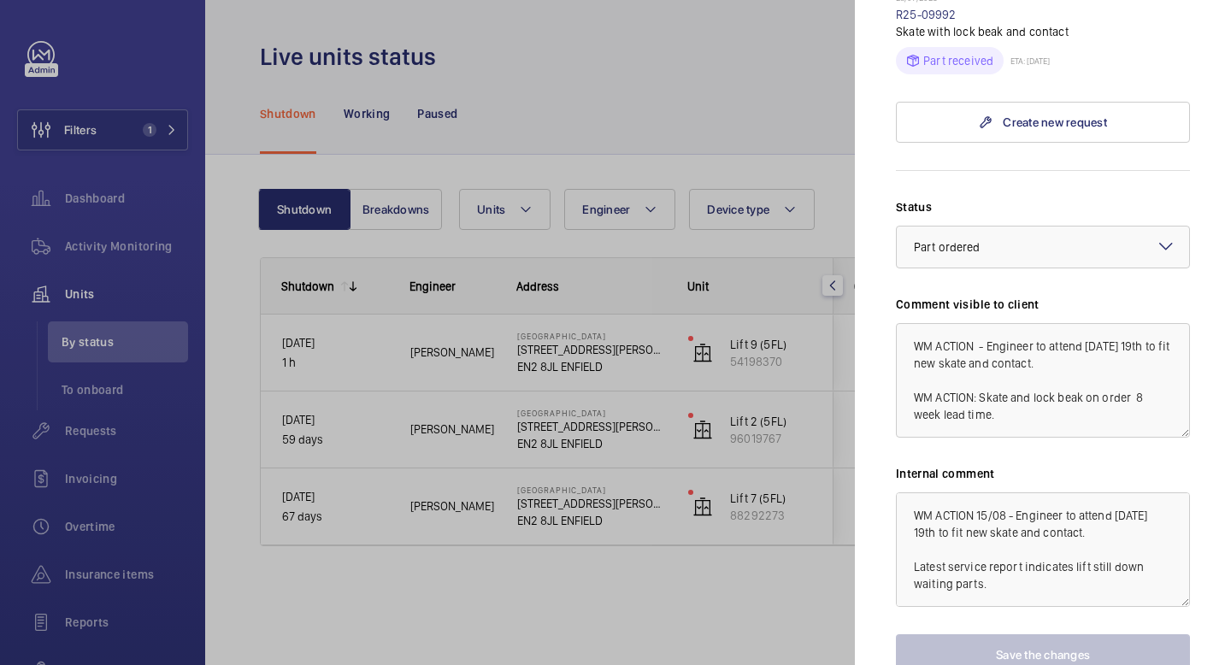
scroll to position [1188, 0]
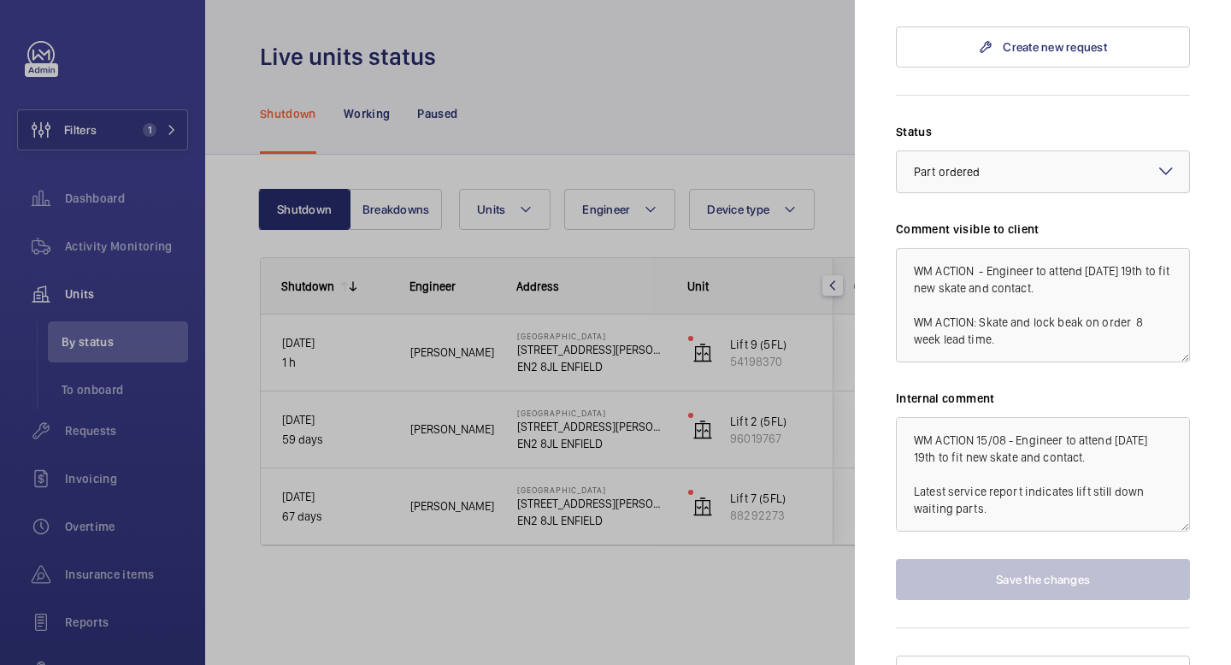
click at [727, 105] on div at bounding box center [615, 332] width 1231 height 665
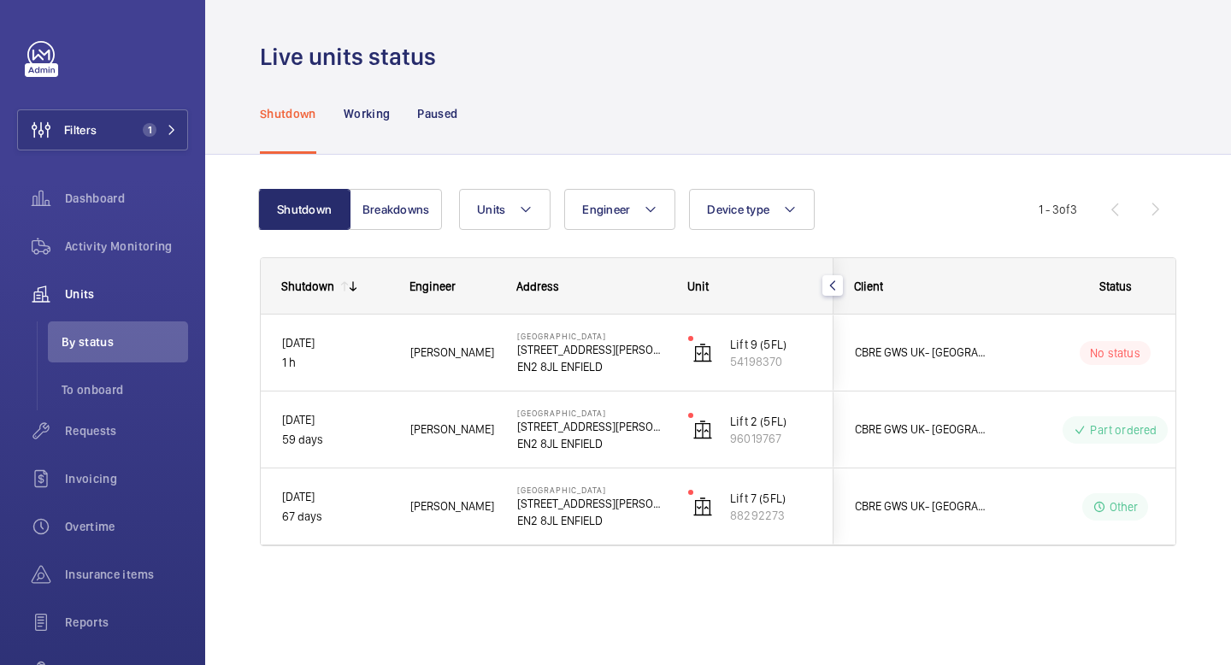
scroll to position [0, 0]
click at [209, 60] on mat-icon "button" at bounding box center [205, 55] width 21 height 14
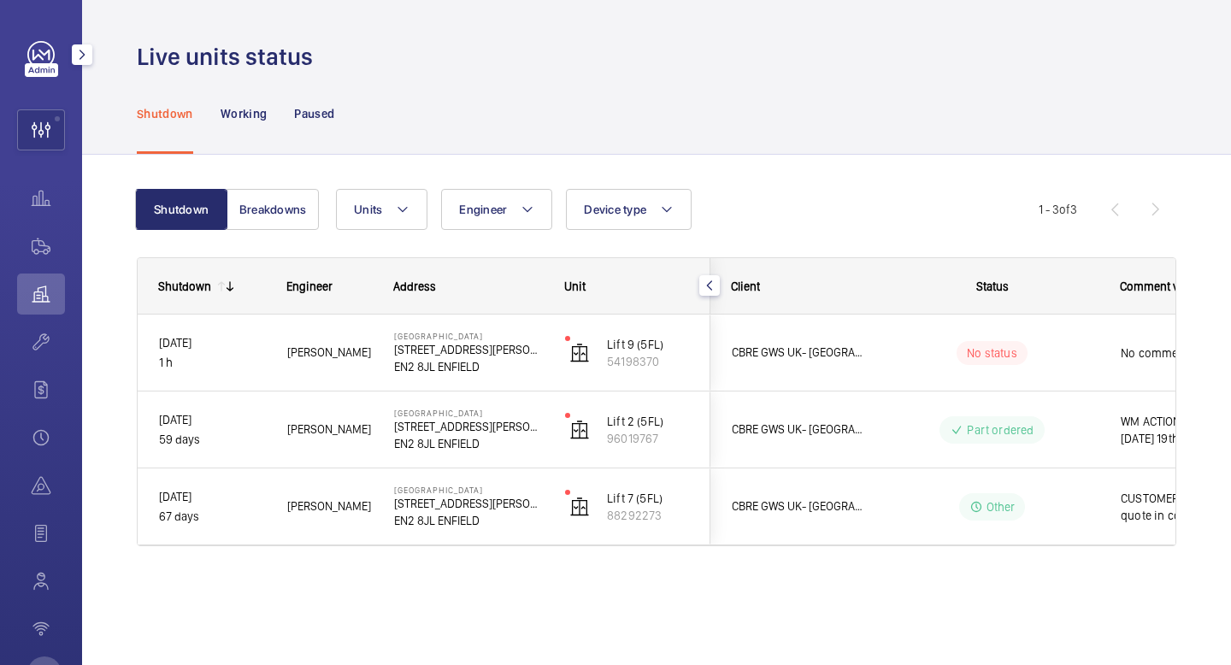
click at [85, 56] on mat-icon "button" at bounding box center [82, 55] width 21 height 14
